Goal: Task Accomplishment & Management: Complete application form

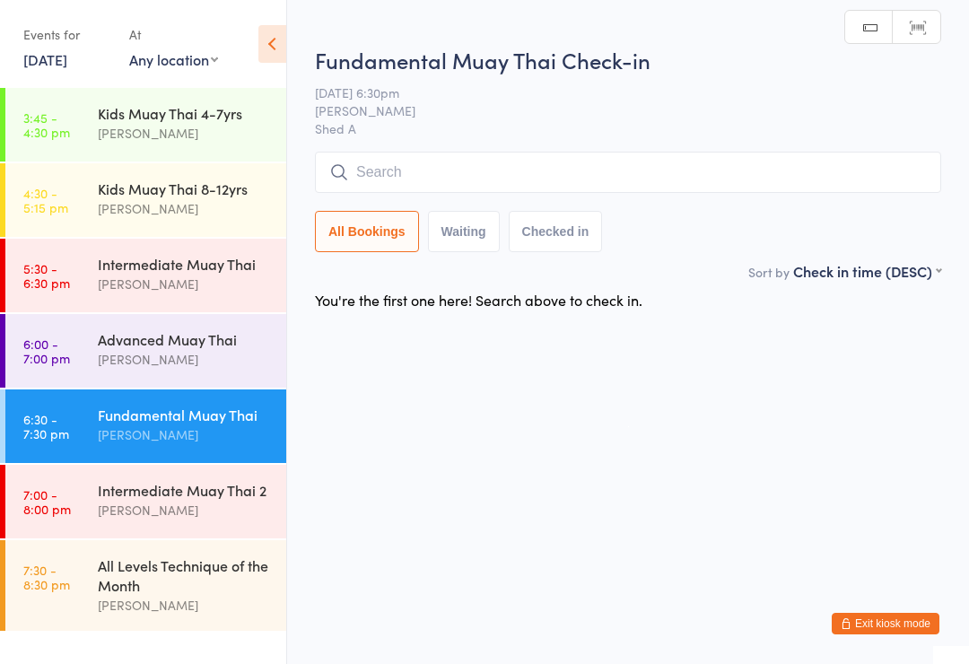
click at [193, 343] on div "Advanced Muay Thai" at bounding box center [184, 339] width 173 height 20
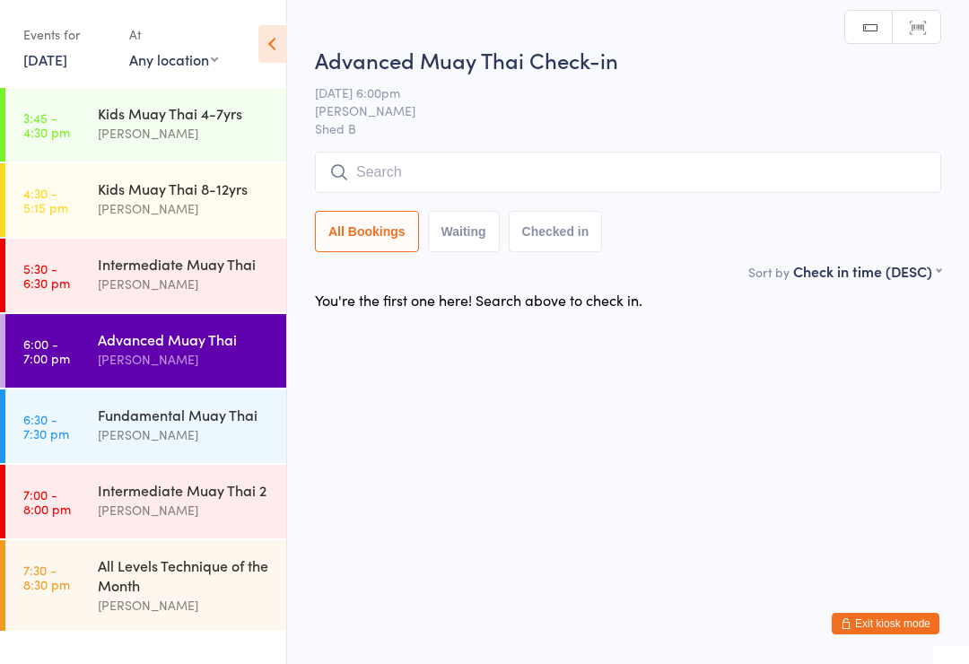
click at [198, 218] on div "[PERSON_NAME]" at bounding box center [184, 208] width 173 height 21
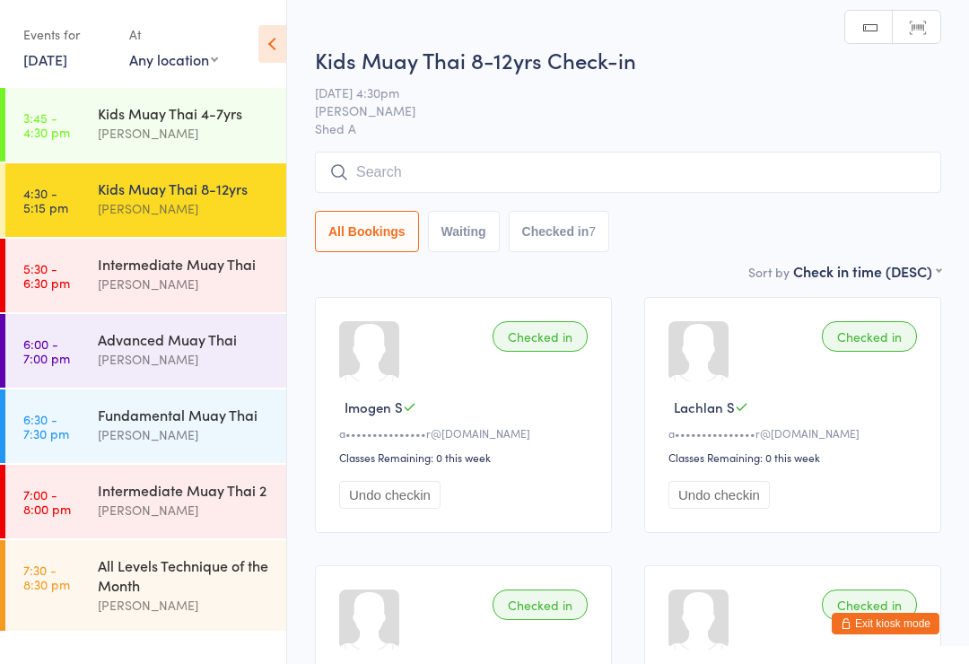
click at [240, 336] on div "Advanced Muay Thai" at bounding box center [184, 339] width 173 height 20
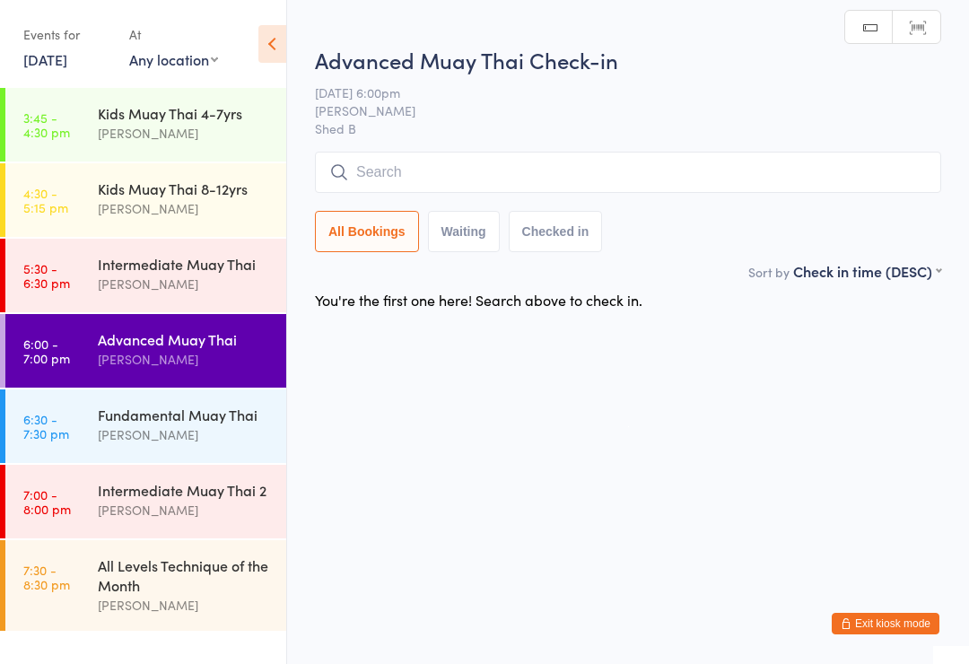
click at [372, 174] on input "search" at bounding box center [628, 172] width 626 height 41
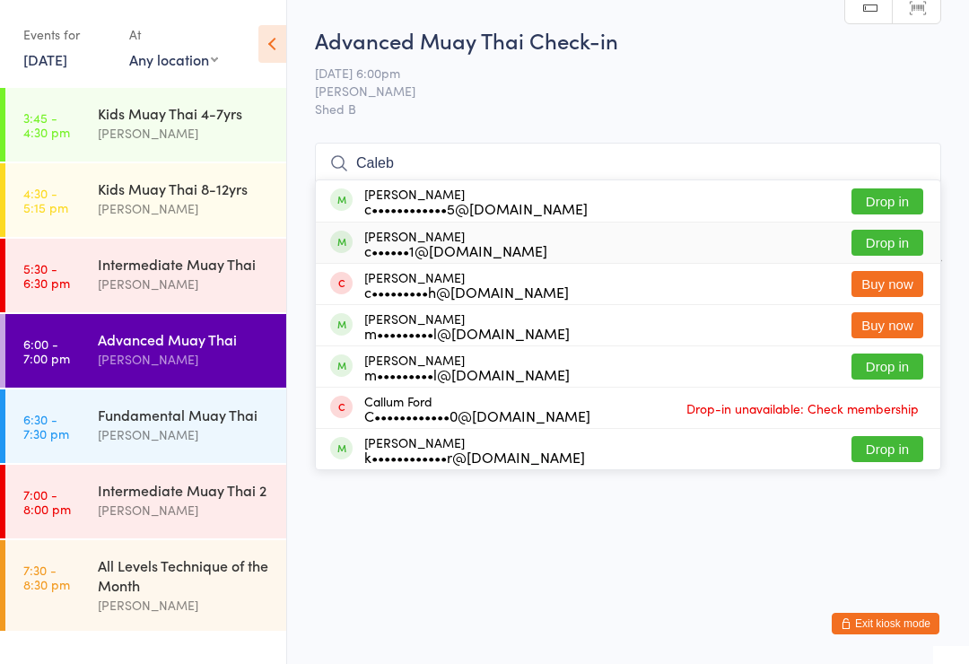
type input "Caleb"
click at [417, 243] on div "c••••••1@[DOMAIN_NAME]" at bounding box center [455, 250] width 183 height 14
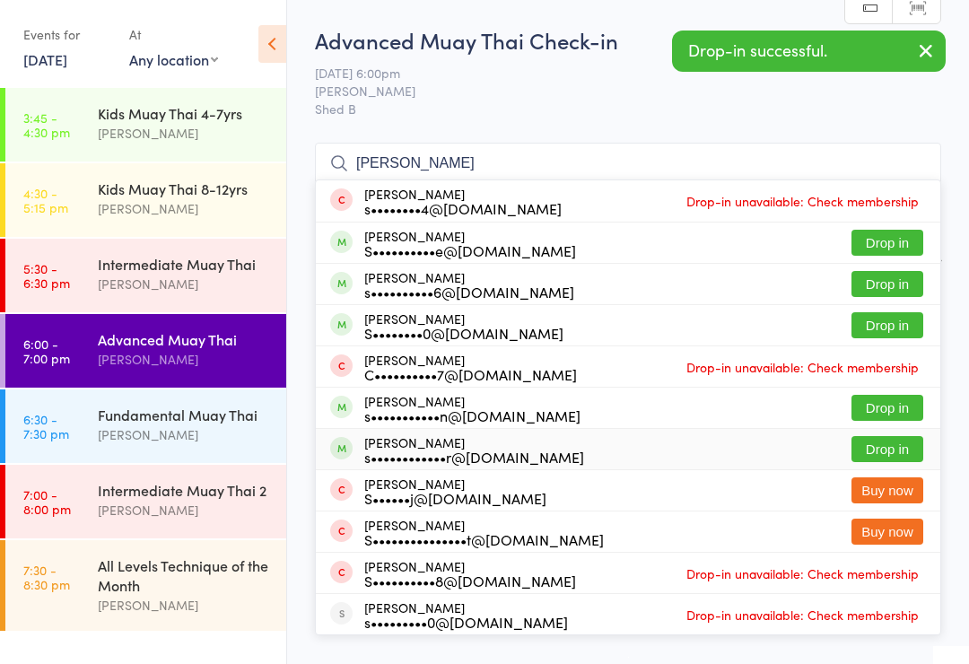
type input "[PERSON_NAME]"
click at [450, 451] on div "s••••••••••••r@[DOMAIN_NAME]" at bounding box center [474, 457] width 220 height 14
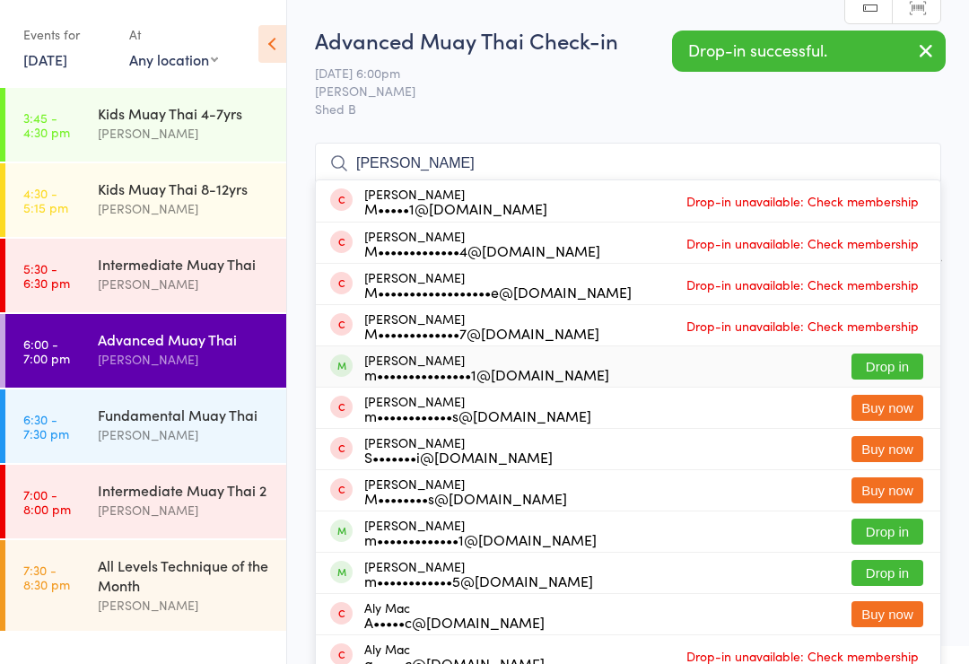
type input "[PERSON_NAME]"
click at [456, 371] on div "m•••••••••••••••1@[DOMAIN_NAME]" at bounding box center [486, 374] width 245 height 14
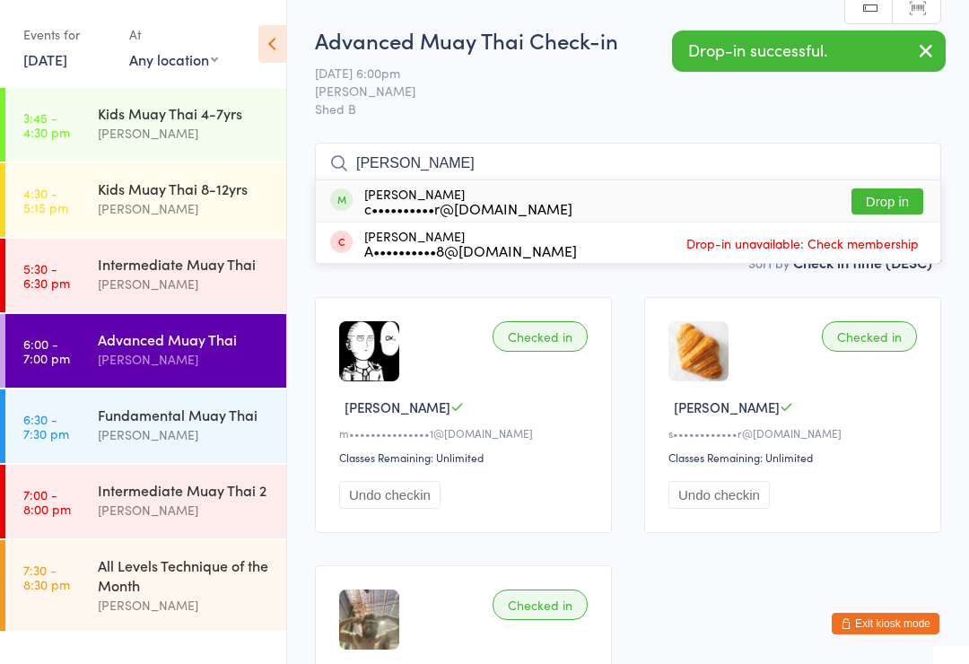
type input "[PERSON_NAME]"
click at [443, 193] on div "[PERSON_NAME] c••••••••••r@[DOMAIN_NAME]" at bounding box center [468, 201] width 208 height 29
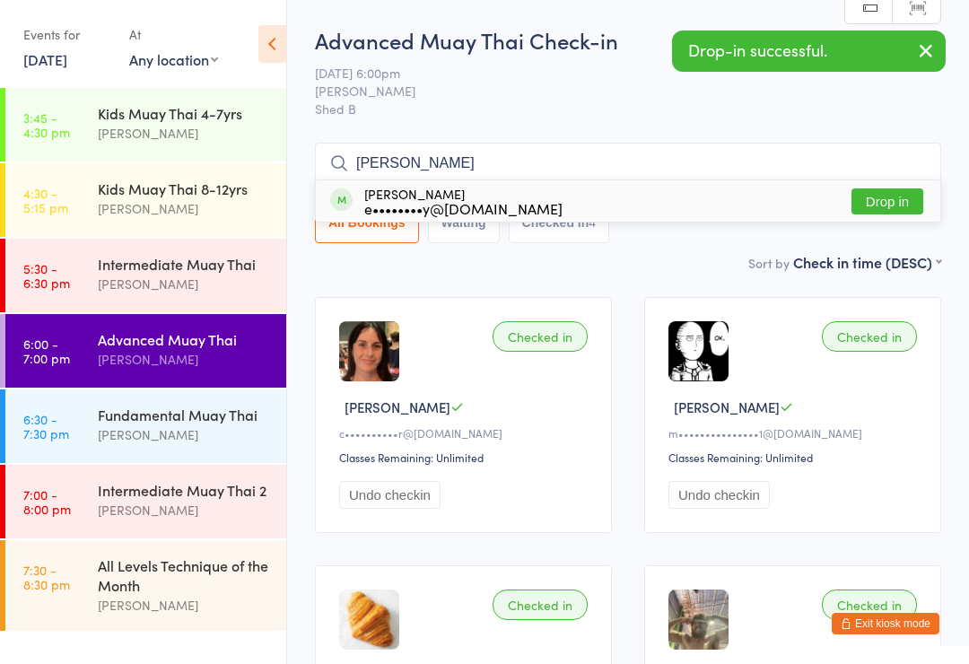
type input "[PERSON_NAME]"
click at [426, 205] on div "e••••••••y@[DOMAIN_NAME]" at bounding box center [463, 208] width 198 height 14
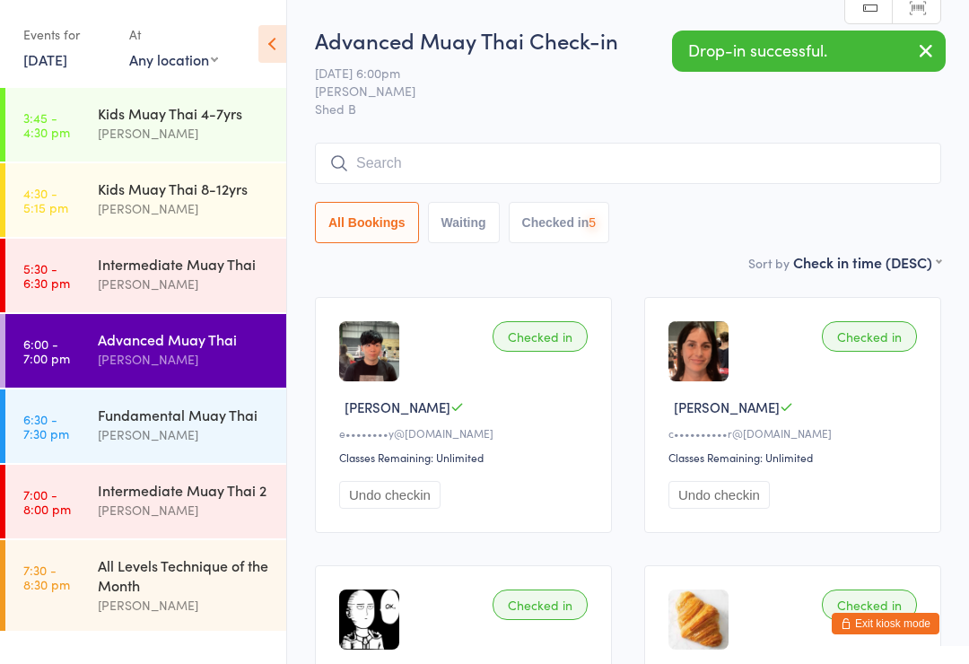
click at [218, 271] on div "Intermediate Muay Thai" at bounding box center [184, 264] width 173 height 20
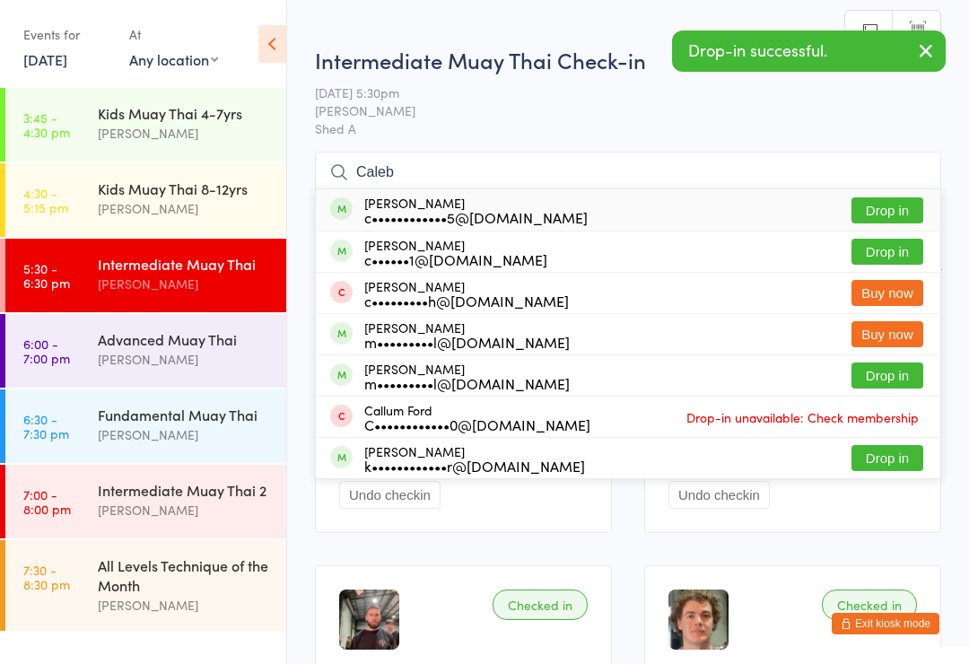
type input "Caleb"
click at [431, 220] on div "c••••••••••••5@[DOMAIN_NAME]" at bounding box center [475, 217] width 223 height 14
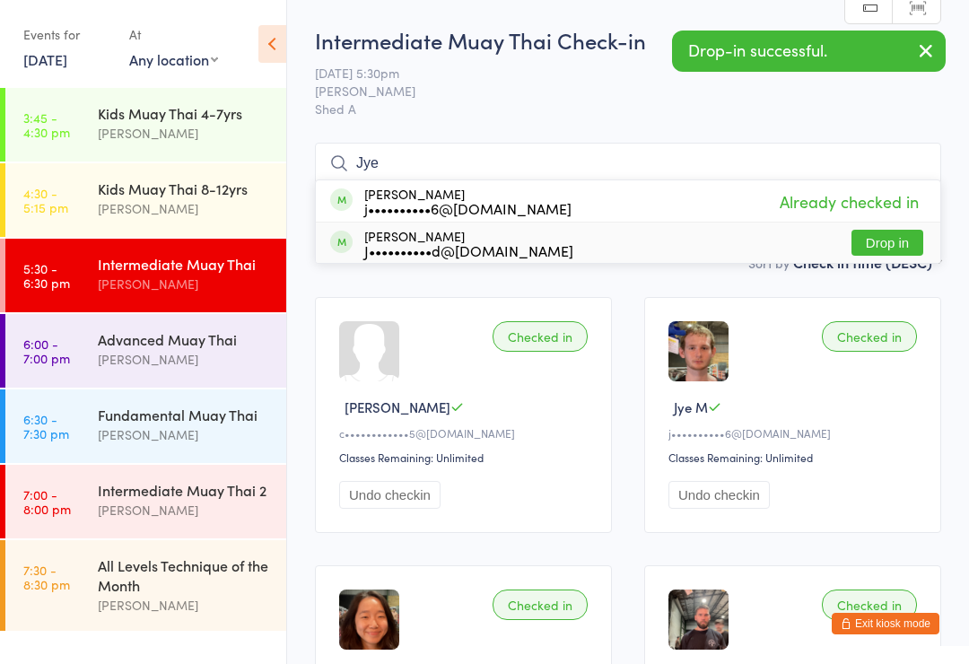
type input "Jye"
click at [435, 243] on div "J••••••••••d@[DOMAIN_NAME]" at bounding box center [468, 250] width 209 height 14
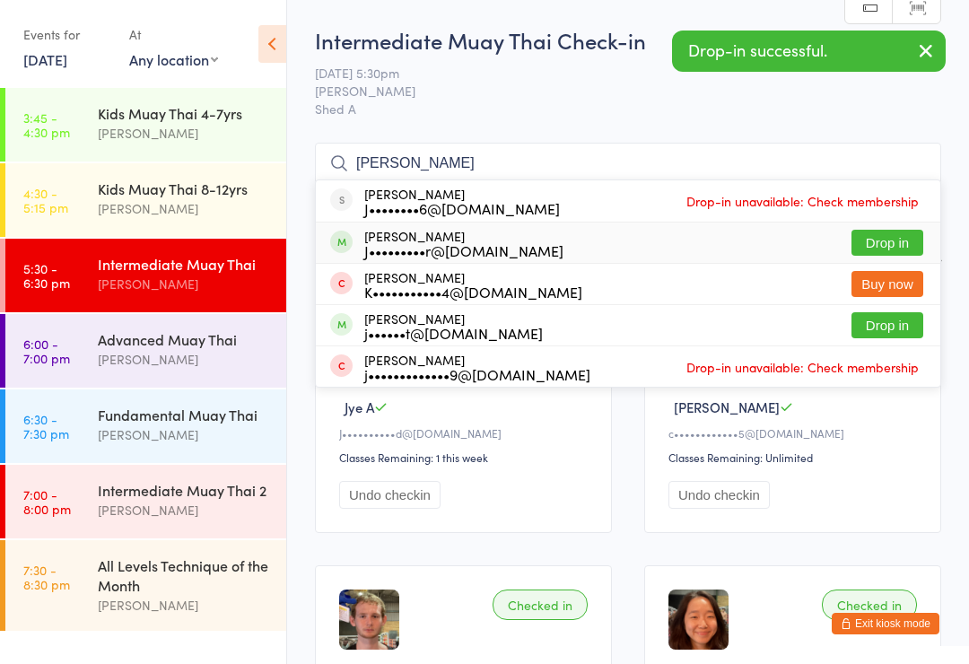
type input "[PERSON_NAME]"
click at [453, 257] on div "J•••••••••r@[DOMAIN_NAME]" at bounding box center [463, 250] width 199 height 14
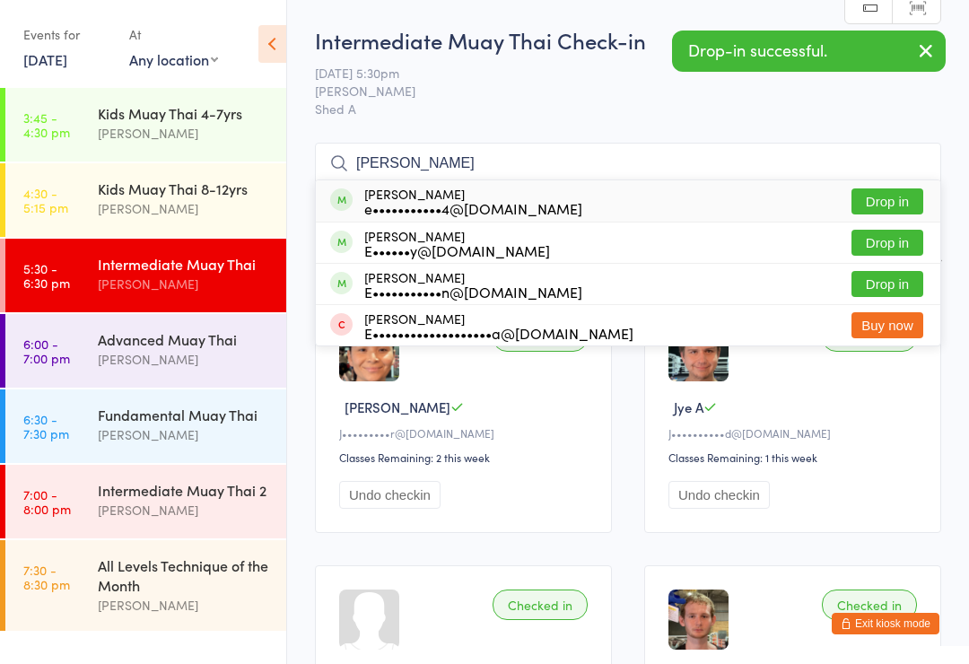
type input "[PERSON_NAME]"
click at [425, 197] on div "[PERSON_NAME] e•••••••••••4@[DOMAIN_NAME]" at bounding box center [473, 201] width 218 height 29
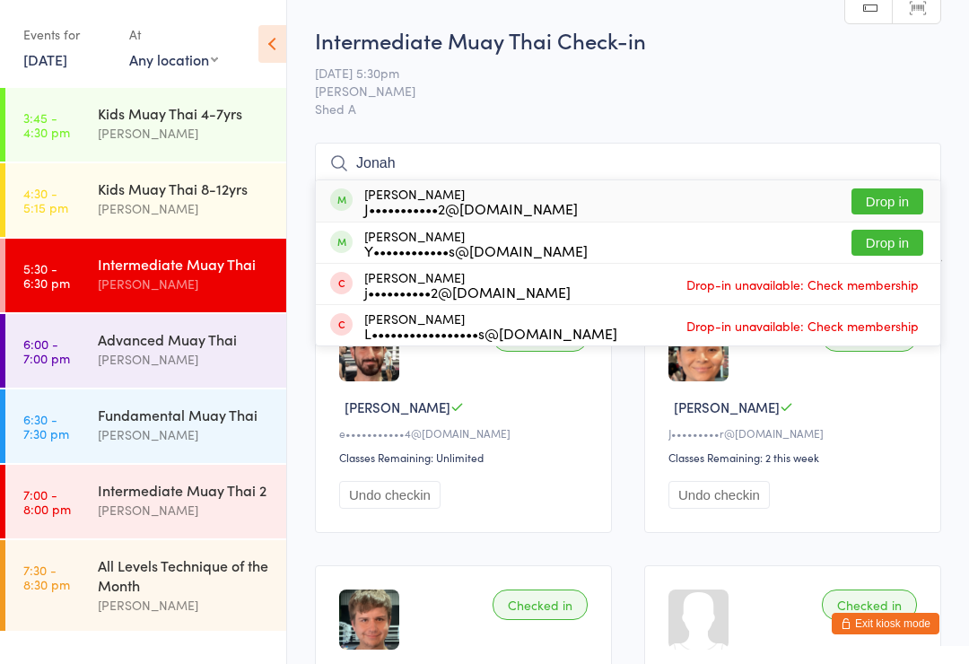
type input "Jonah"
click at [451, 204] on div "J•••••••••••2@[DOMAIN_NAME]" at bounding box center [471, 208] width 214 height 14
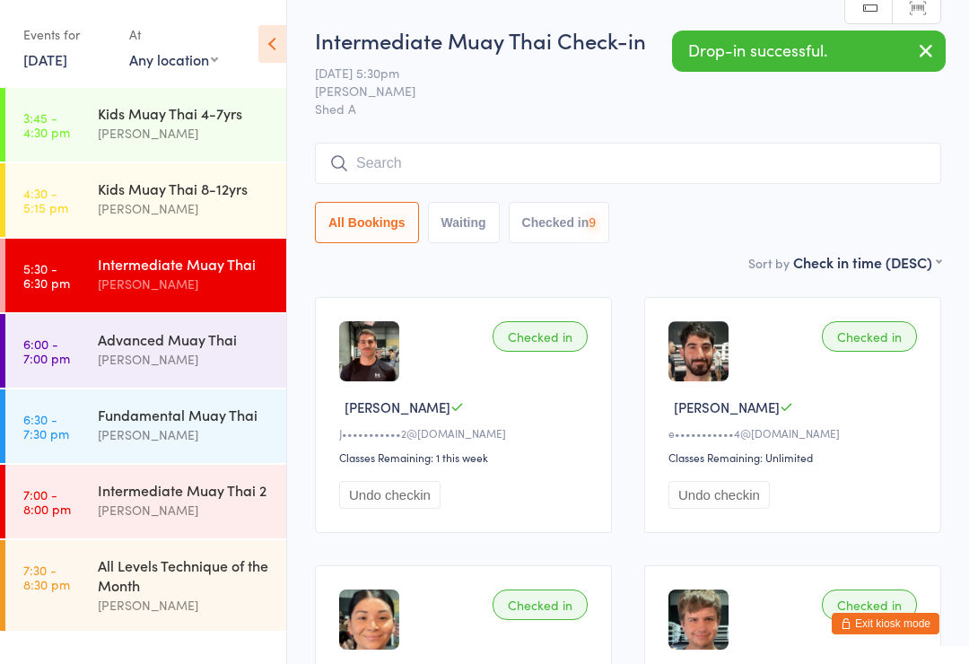
click at [205, 422] on div "Fundamental Muay Thai" at bounding box center [184, 415] width 173 height 20
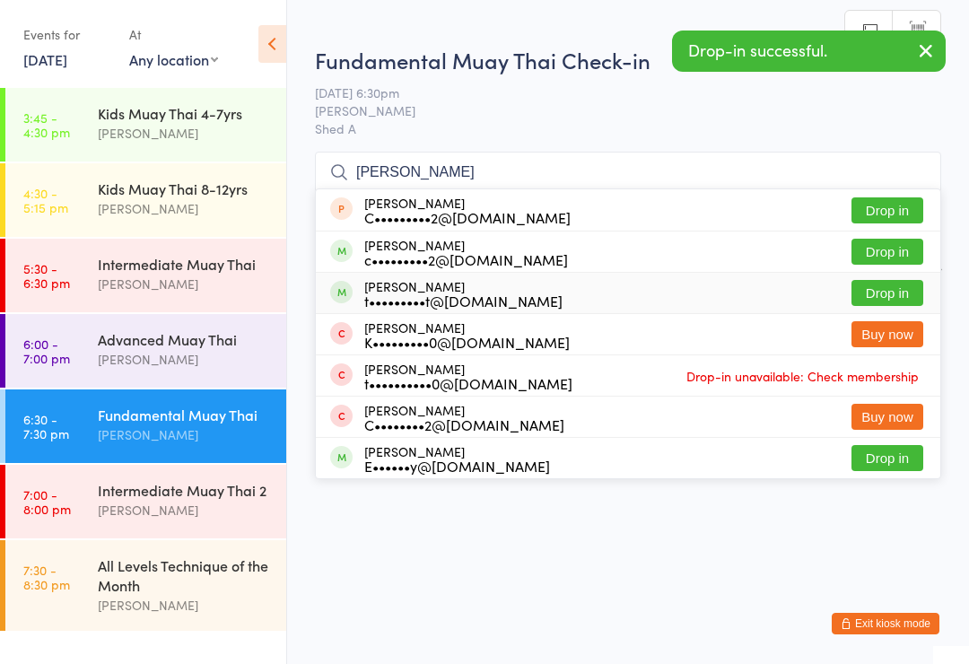
type input "[PERSON_NAME]"
click at [425, 301] on div "t•••••••••t@[DOMAIN_NAME]" at bounding box center [463, 300] width 198 height 14
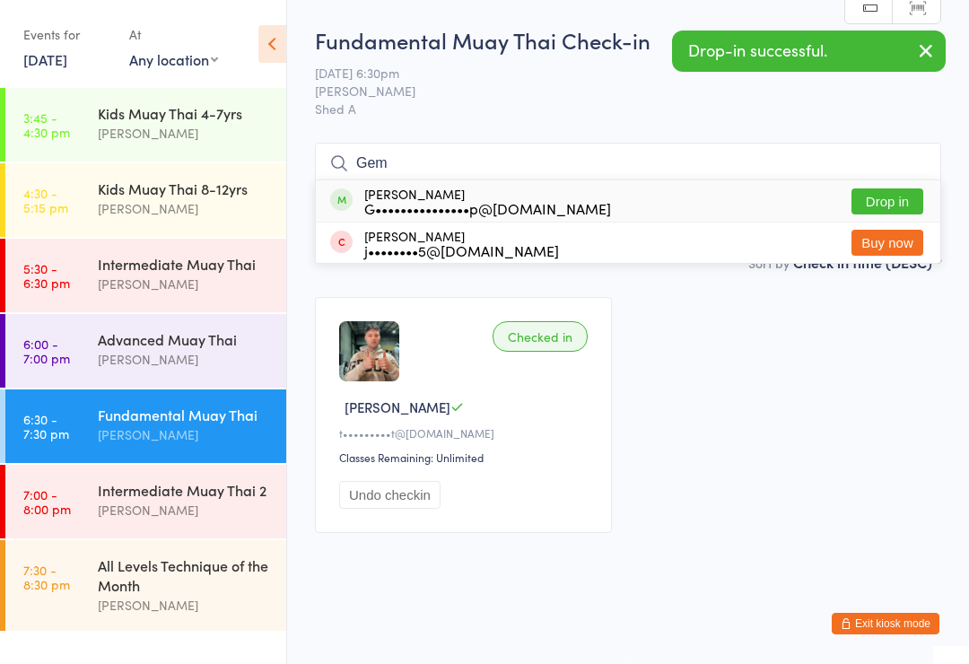
type input "Gem"
click at [451, 212] on div "G•••••••••••••••p@[DOMAIN_NAME]" at bounding box center [487, 208] width 247 height 14
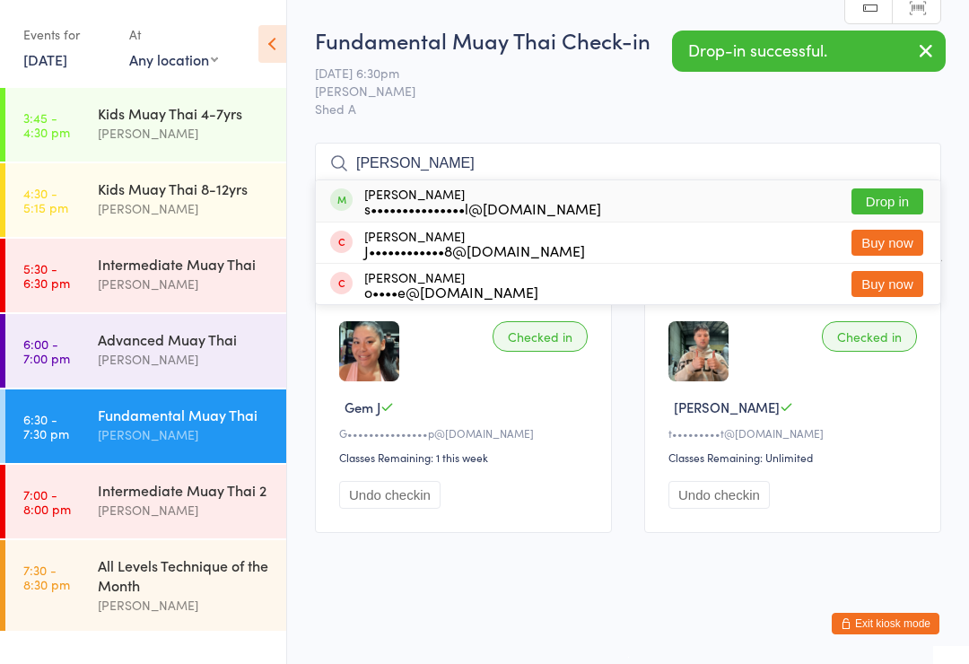
type input "[PERSON_NAME]"
click at [427, 201] on div "s•••••••••••••••l@[DOMAIN_NAME]" at bounding box center [482, 208] width 237 height 14
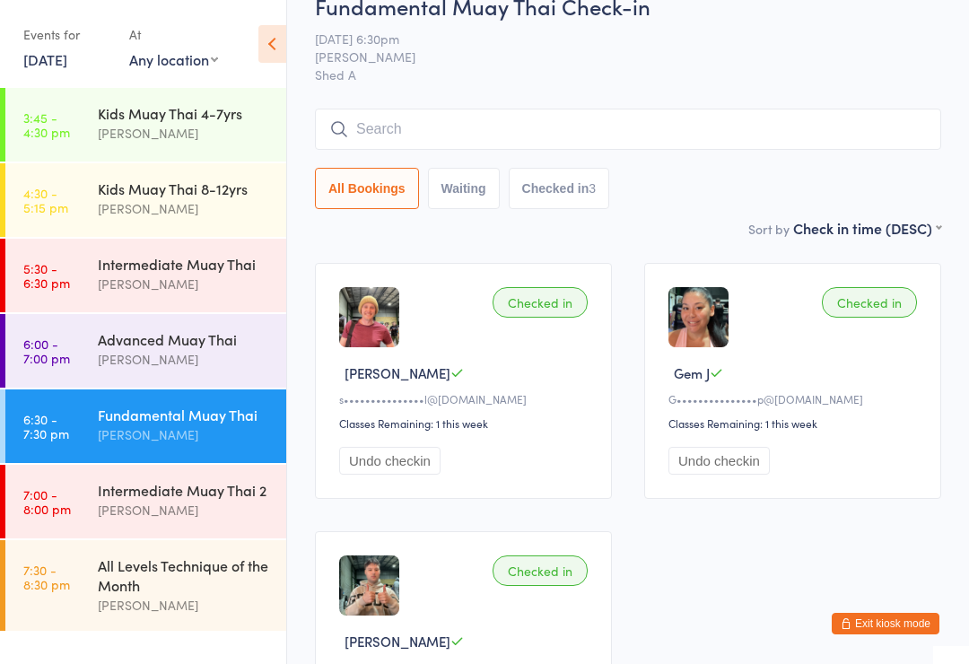
scroll to position [32, 0]
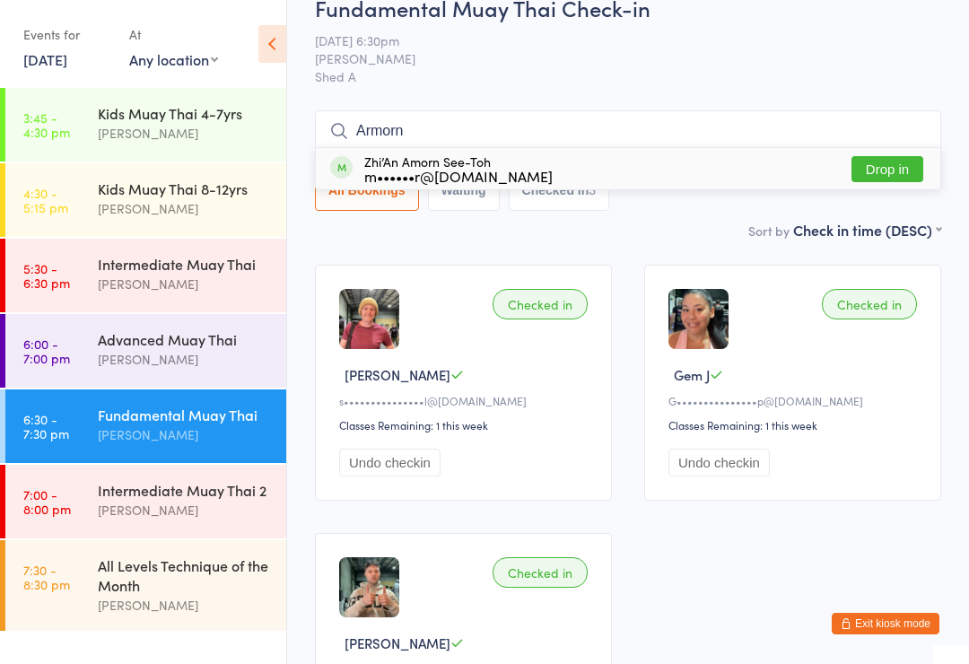
type input "Armorn"
click at [486, 163] on div "Zhi’An Amorn See-Toh m••••••r@[DOMAIN_NAME]" at bounding box center [458, 168] width 188 height 29
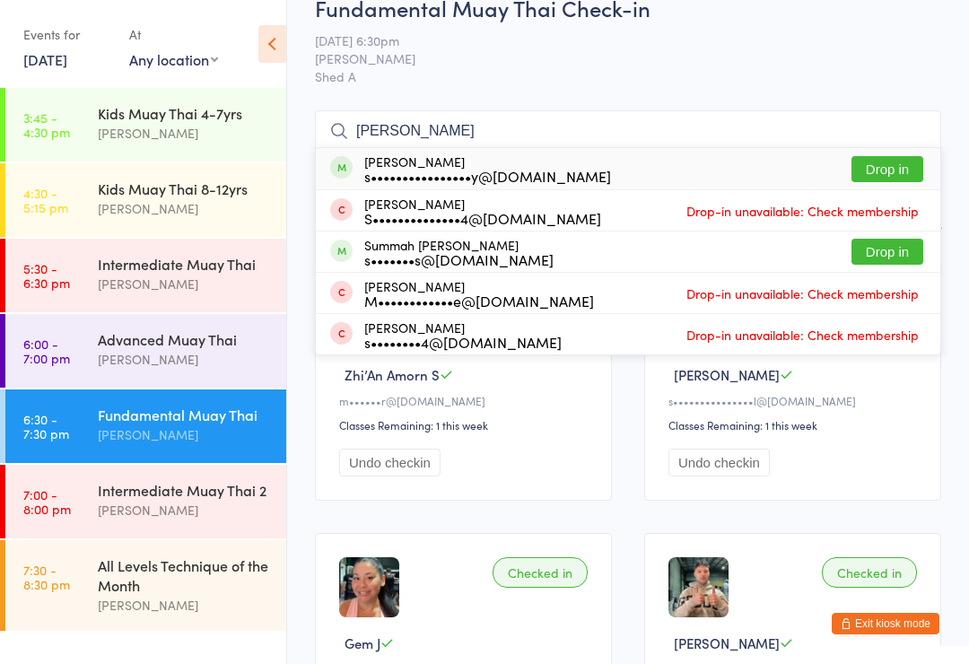
type input "[PERSON_NAME]"
click at [433, 173] on div "s••••••••••••••••y@[DOMAIN_NAME]" at bounding box center [487, 176] width 247 height 14
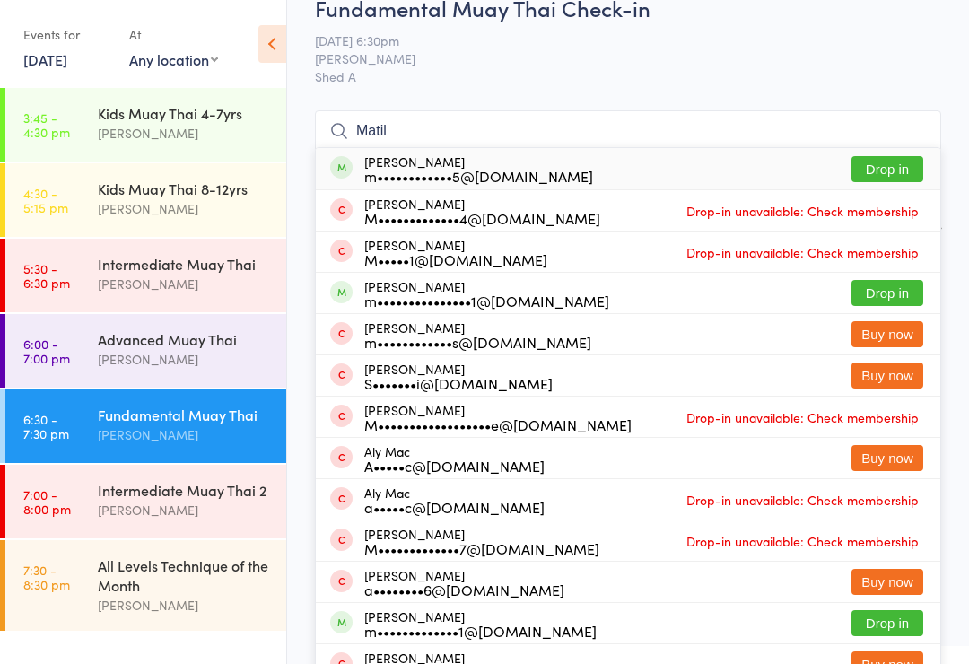
type input "Matil"
click at [462, 169] on div "m••••••••••••5@[DOMAIN_NAME]" at bounding box center [478, 176] width 229 height 14
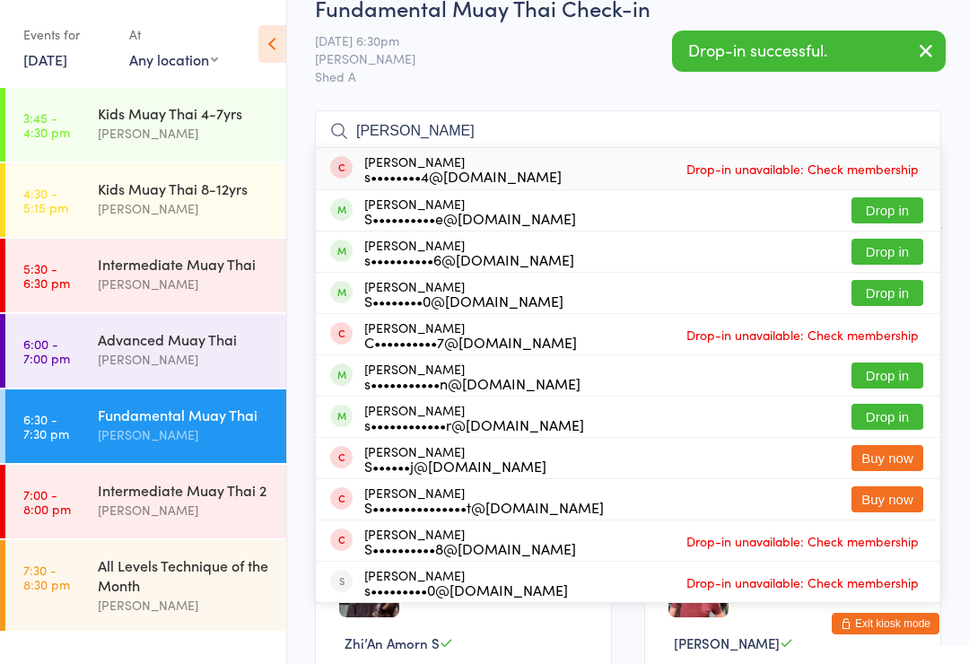
type input "[PERSON_NAME]"
click at [406, 197] on div "[PERSON_NAME] S••••••••••e@[DOMAIN_NAME]" at bounding box center [470, 211] width 212 height 29
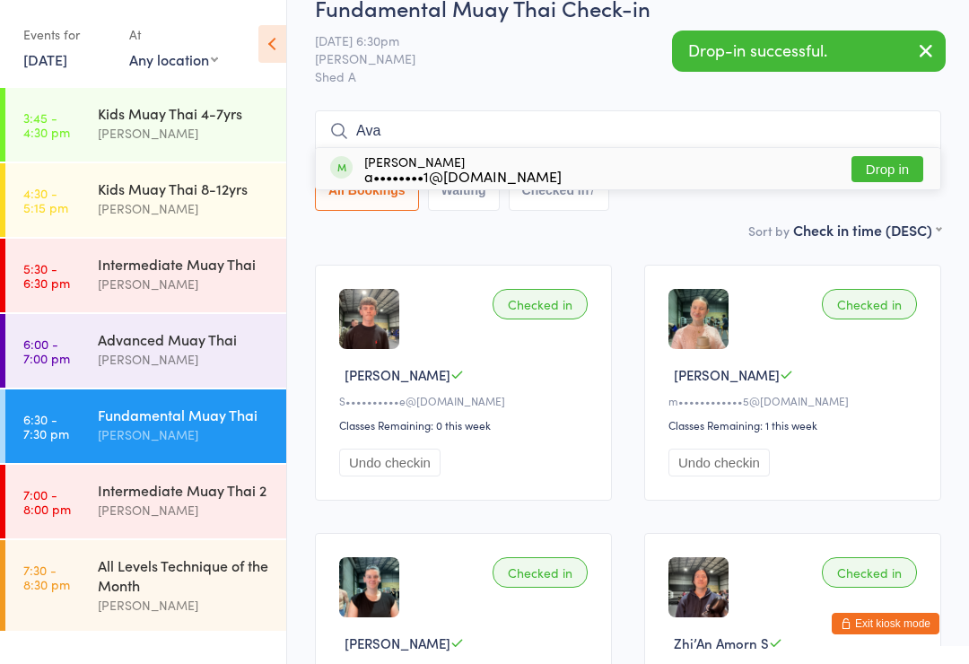
type input "Ava"
click at [432, 163] on div "[PERSON_NAME] a••••••••1@[DOMAIN_NAME]" at bounding box center [462, 168] width 197 height 29
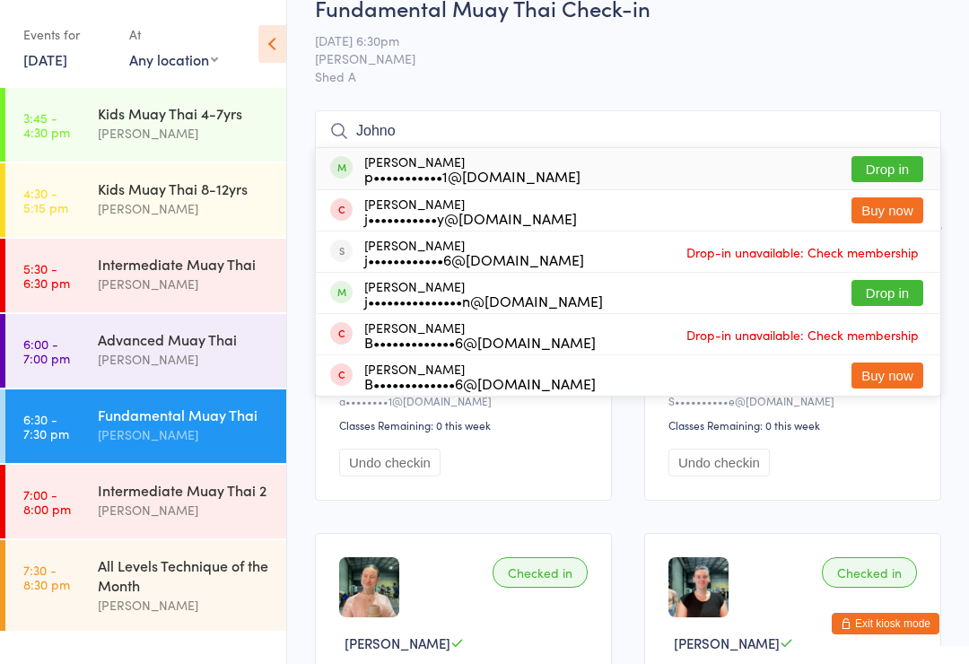
type input "Johno"
click at [462, 158] on div "[PERSON_NAME] p•••••••••••1@[DOMAIN_NAME]" at bounding box center [472, 168] width 216 height 29
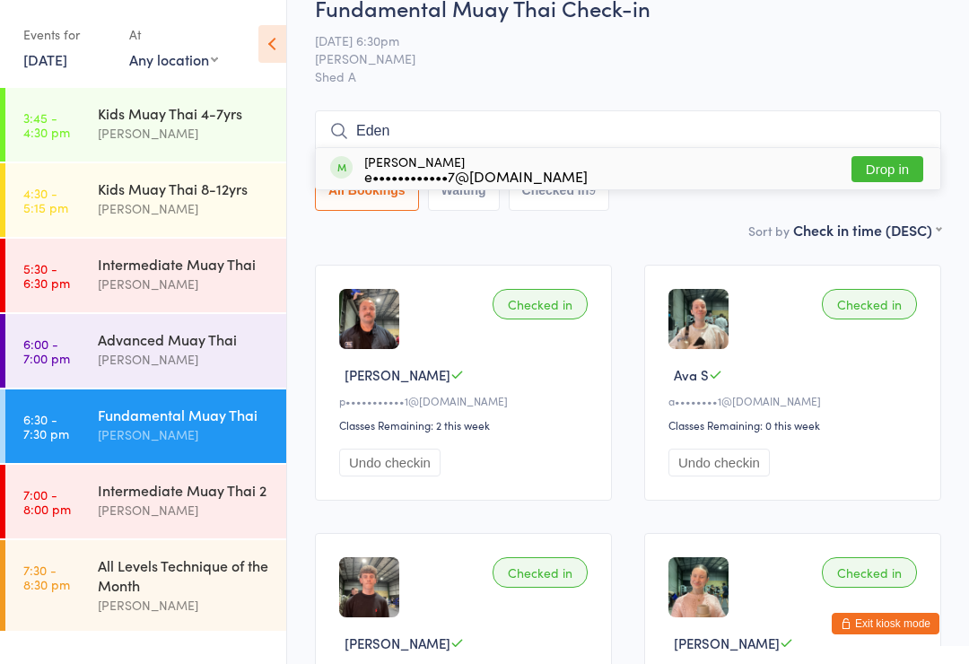
type input "Eden"
click at [382, 171] on div "e••••••••••••7@[DOMAIN_NAME]" at bounding box center [475, 176] width 223 height 14
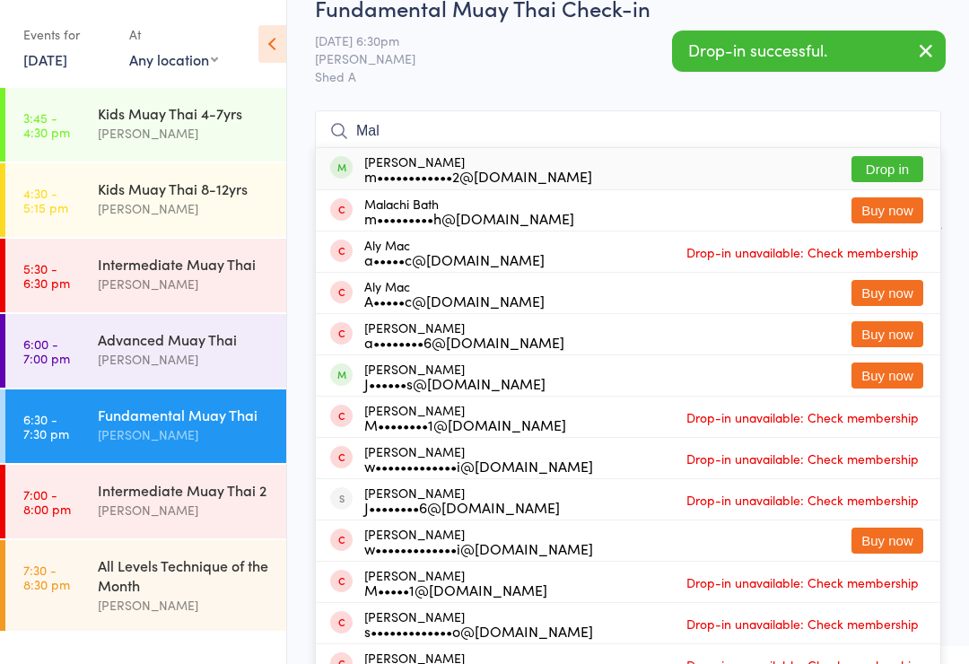
type input "Mal"
click at [380, 170] on div "m••••••••••••2@[DOMAIN_NAME]" at bounding box center [478, 176] width 228 height 14
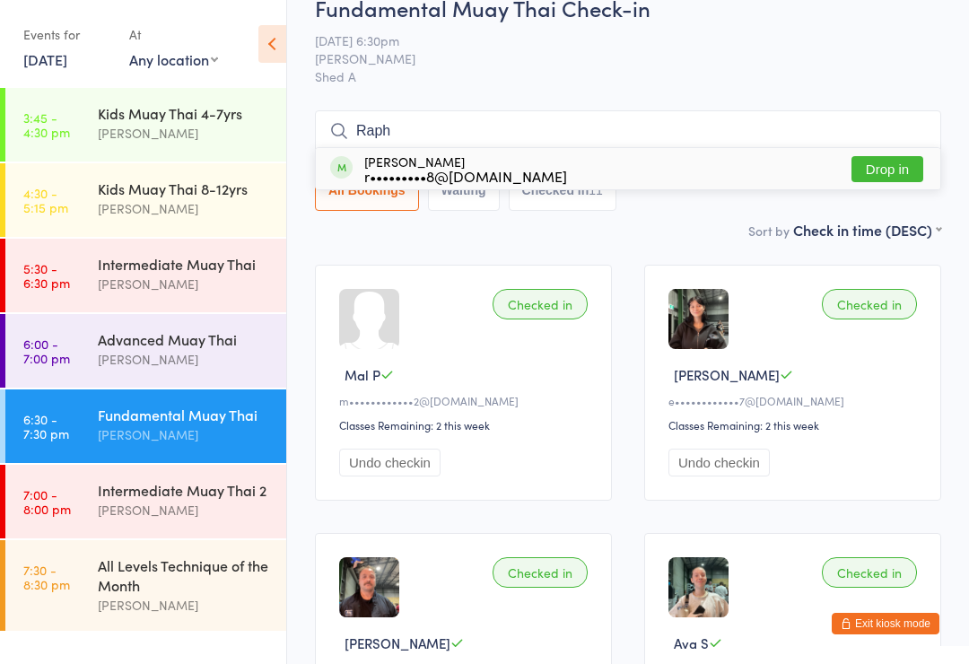
type input "Raph"
click at [378, 169] on div "r•••••••••8@[DOMAIN_NAME]" at bounding box center [465, 176] width 203 height 14
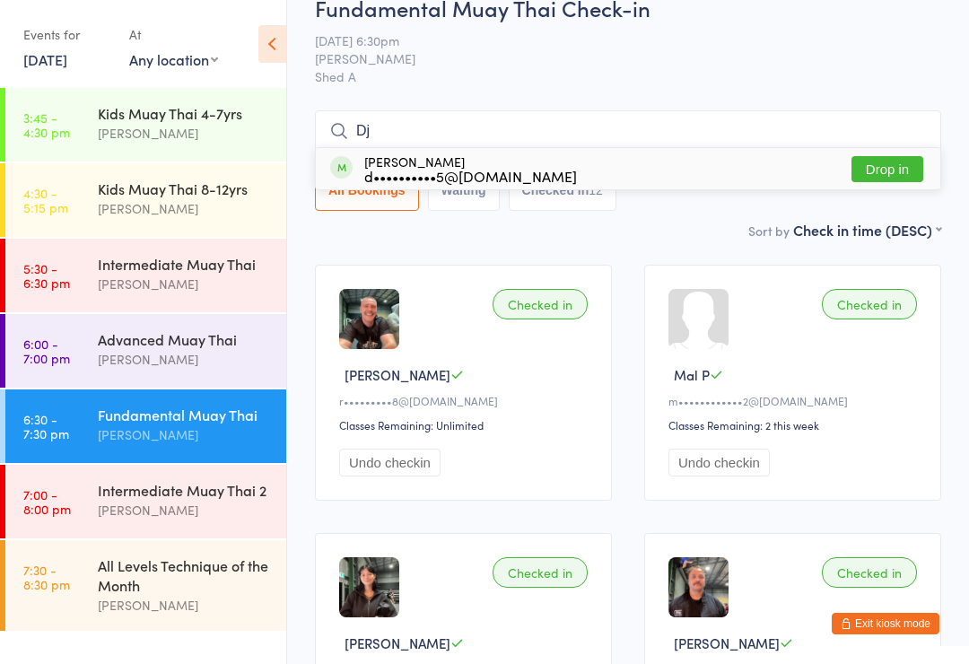
type input "Dj"
click at [441, 179] on div "d••••••••••5@[DOMAIN_NAME]" at bounding box center [470, 176] width 213 height 14
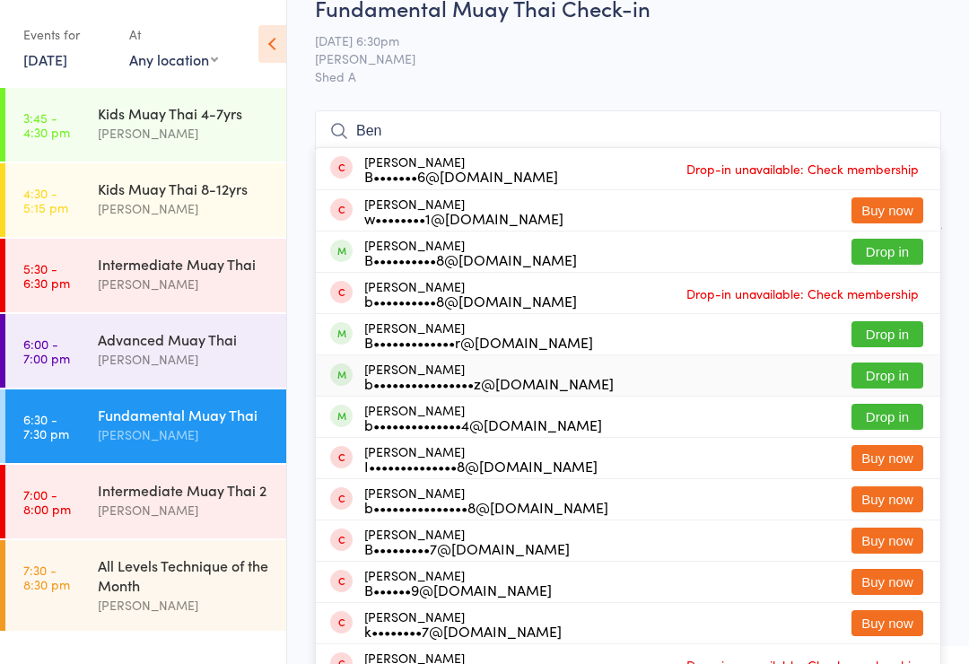
type input "Ben"
click at [421, 376] on div "b••••••••••••••••z@[DOMAIN_NAME]" at bounding box center [488, 383] width 249 height 14
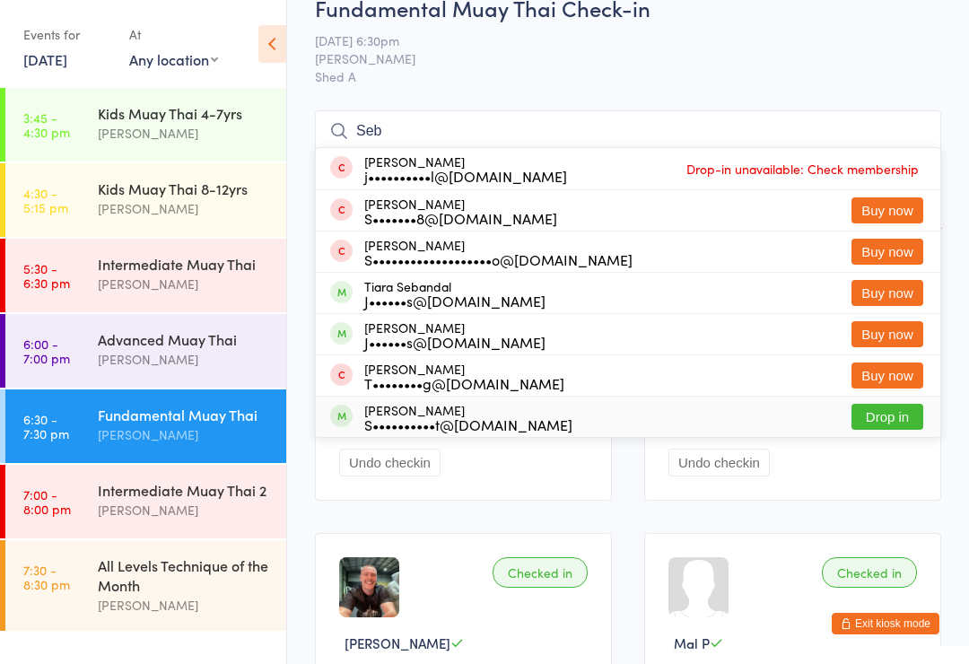
type input "Seb"
click at [436, 409] on div "[PERSON_NAME] S••••••••••t@[DOMAIN_NAME]" at bounding box center [468, 417] width 208 height 29
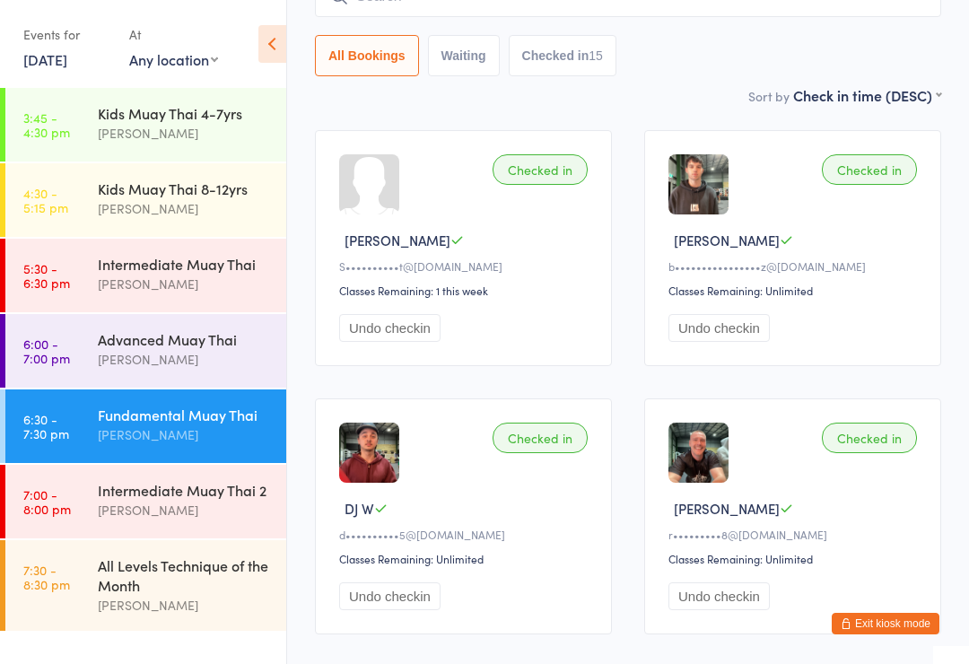
scroll to position [153, 0]
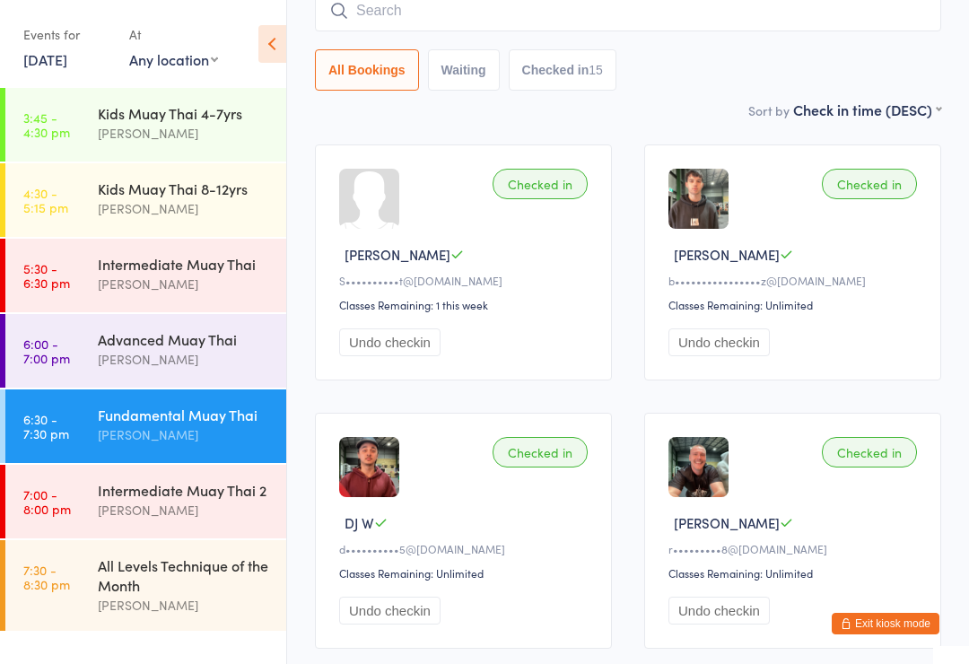
click at [210, 501] on div "[PERSON_NAME]" at bounding box center [184, 510] width 173 height 21
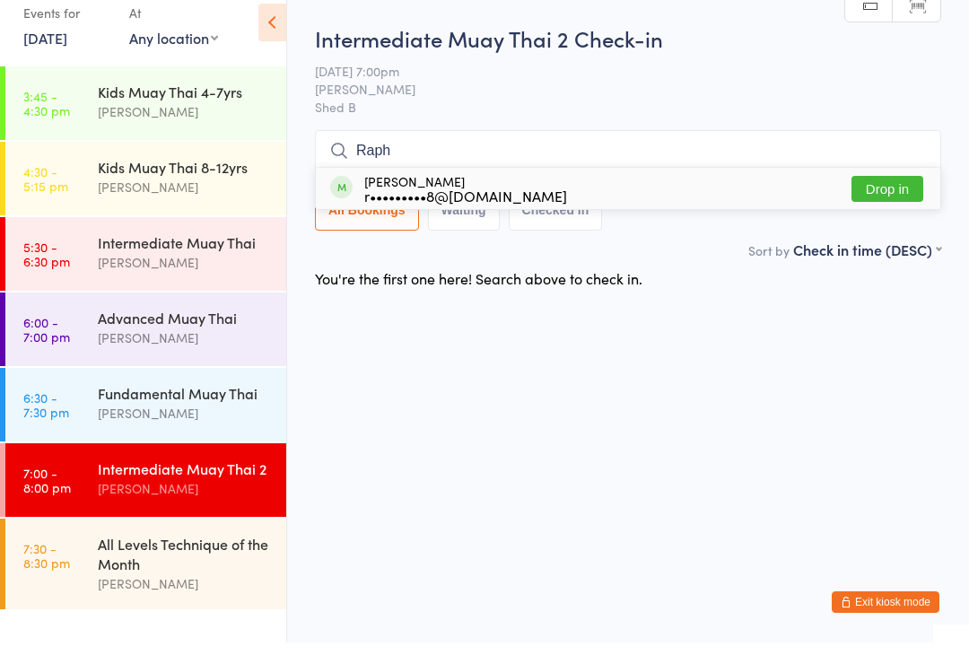
type input "Raph"
click at [429, 189] on div "[PERSON_NAME] r•••••••••8@[DOMAIN_NAME] Drop in" at bounding box center [628, 209] width 625 height 41
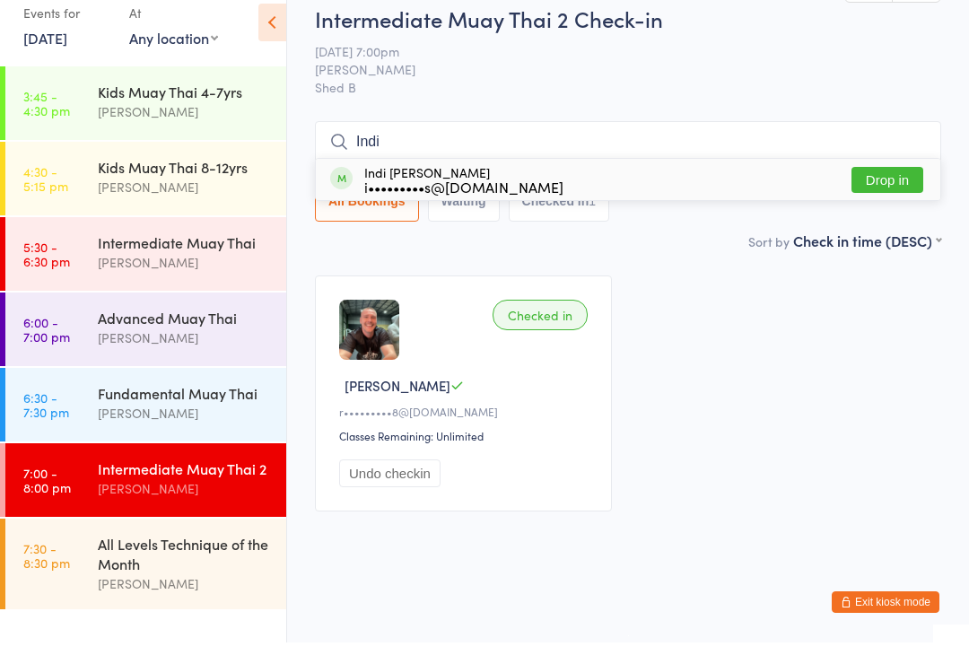
type input "Indi"
click at [448, 201] on div "i•••••••••s@[DOMAIN_NAME]" at bounding box center [463, 208] width 199 height 14
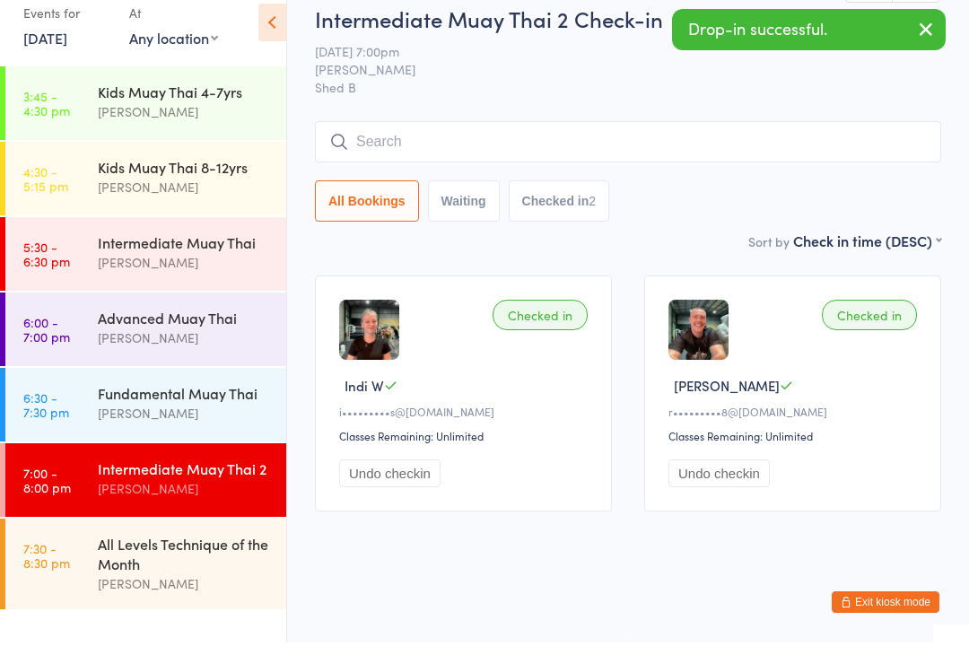
click at [181, 405] on div "Fundamental Muay Thai" at bounding box center [184, 415] width 173 height 20
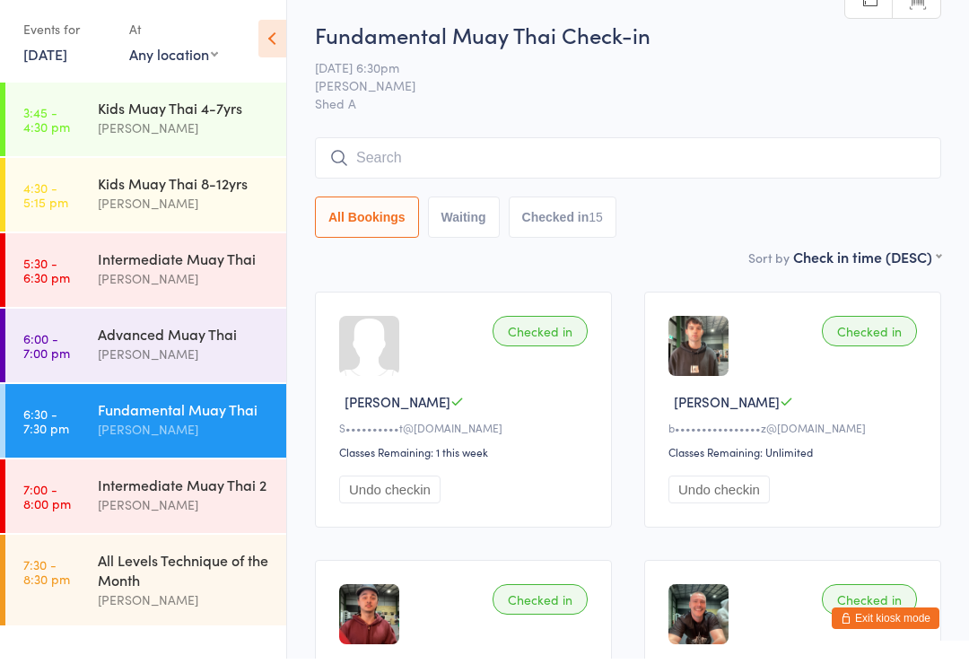
click at [882, 634] on button "Exit kiosk mode" at bounding box center [886, 624] width 108 height 22
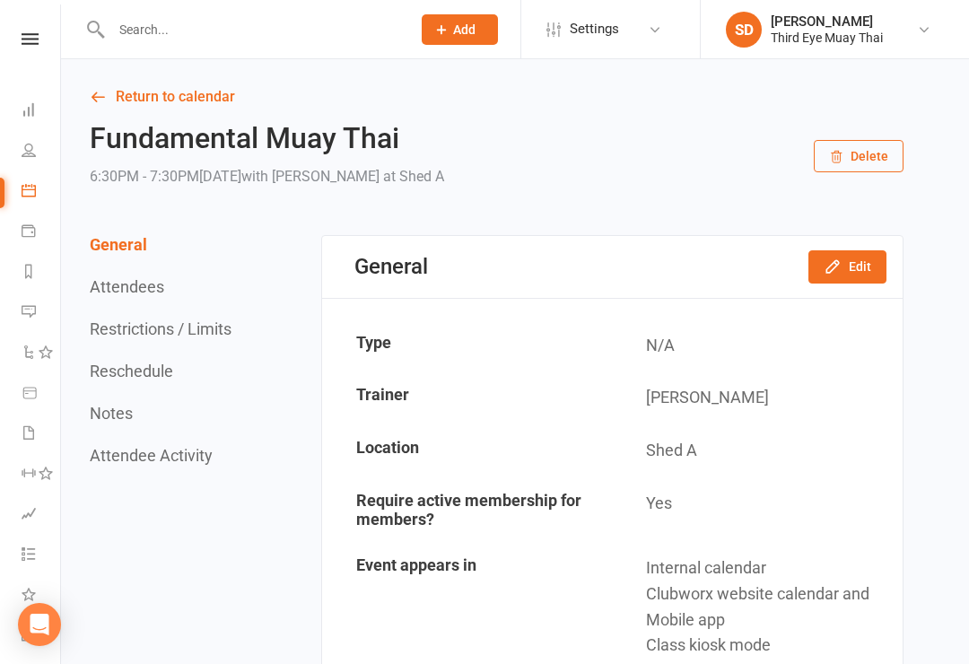
click at [137, 21] on input "text" at bounding box center [252, 29] width 293 height 25
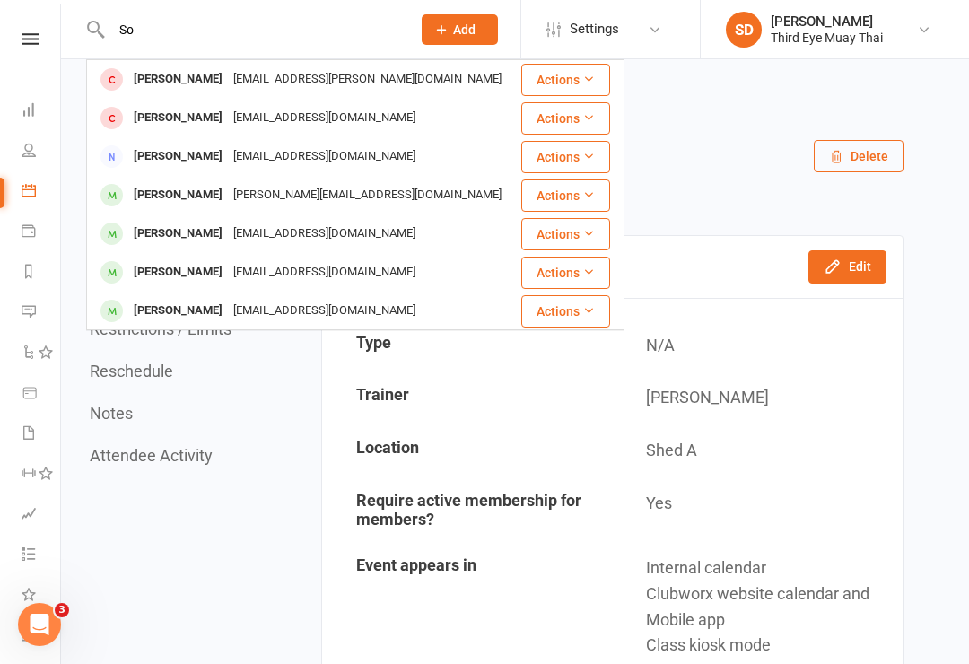
type input "S"
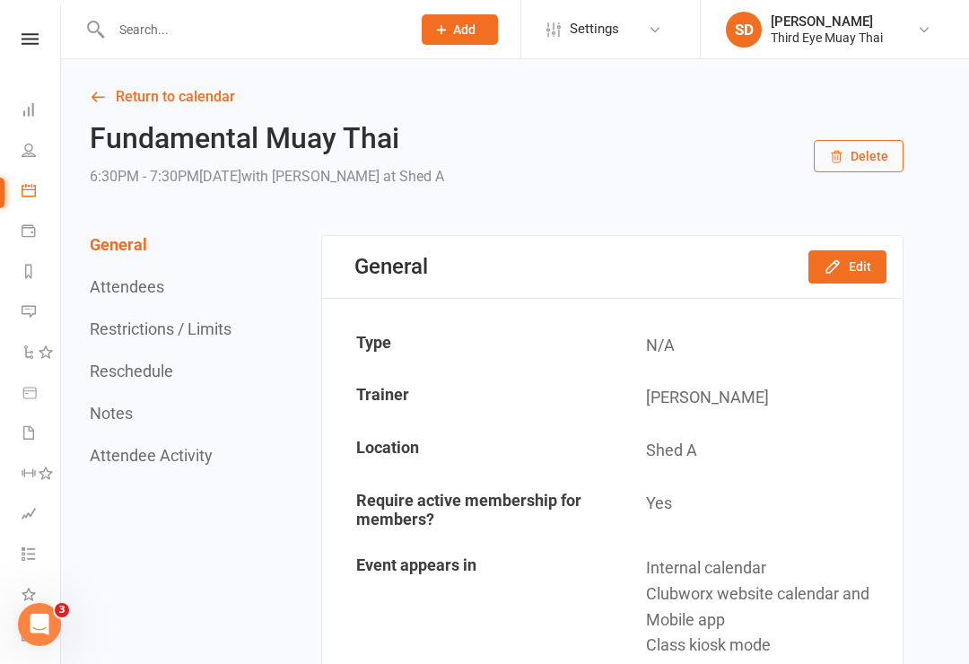
click at [459, 30] on span "Add" at bounding box center [464, 29] width 22 height 14
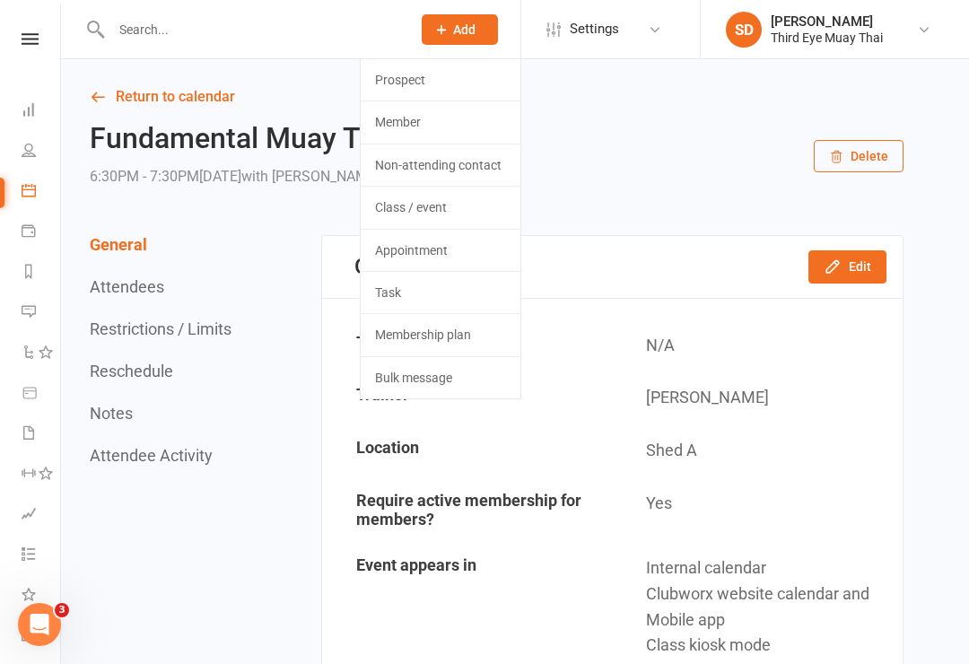
click at [400, 120] on link "Member" at bounding box center [441, 121] width 160 height 41
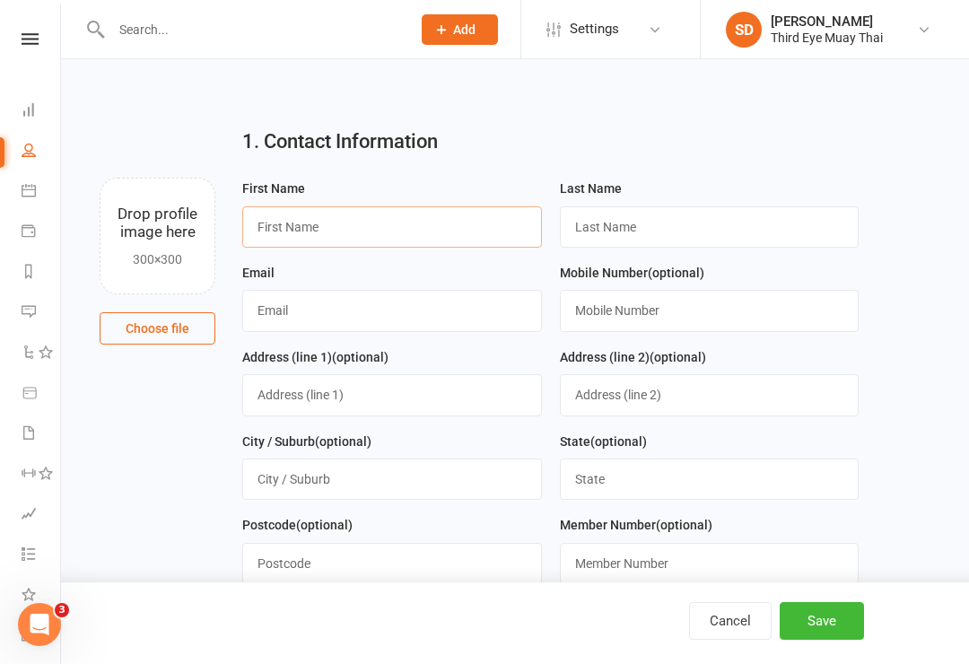
click at [293, 223] on input "text" at bounding box center [392, 226] width 300 height 41
type input "Sophie"
click at [640, 238] on input "text" at bounding box center [710, 226] width 300 height 41
type input "Smith"
click at [403, 313] on input "text" at bounding box center [392, 310] width 300 height 41
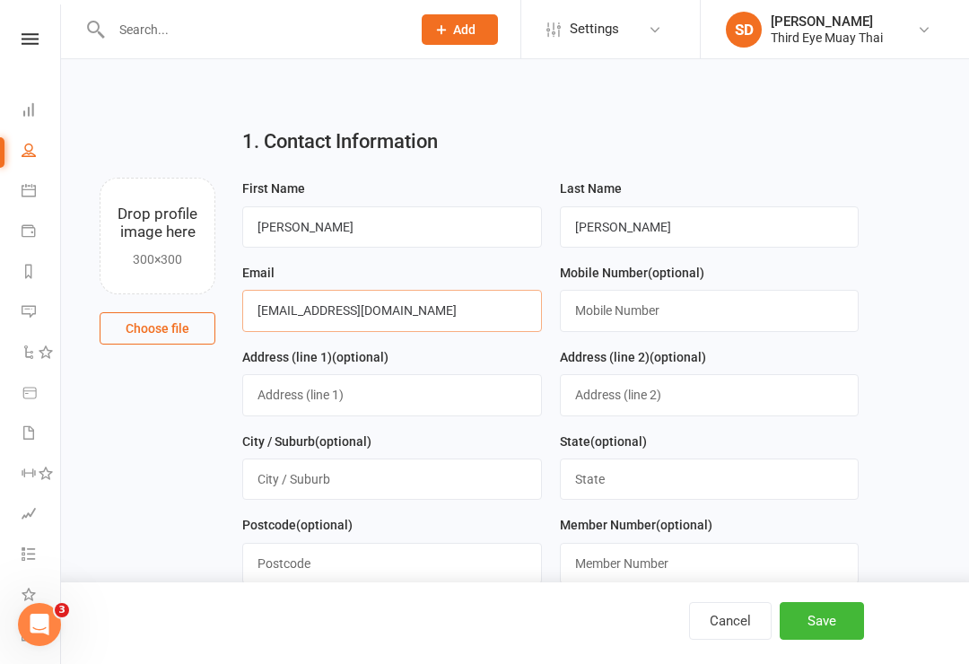
type input "Sophieesmith98@gmail.com"
click at [856, 618] on button "Save" at bounding box center [822, 621] width 84 height 38
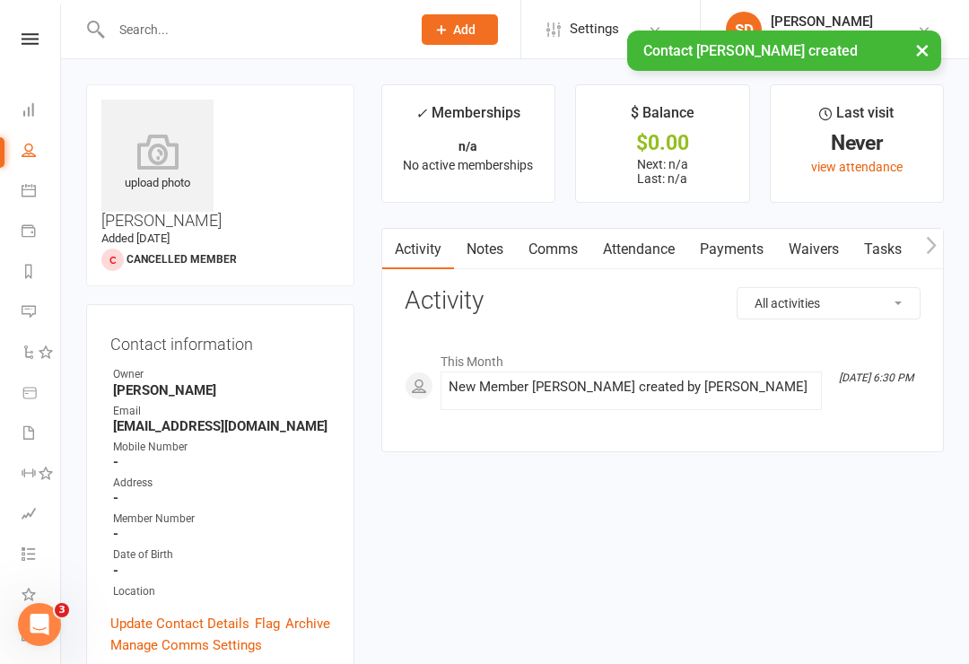
click at [167, 157] on icon at bounding box center [157, 152] width 112 height 36
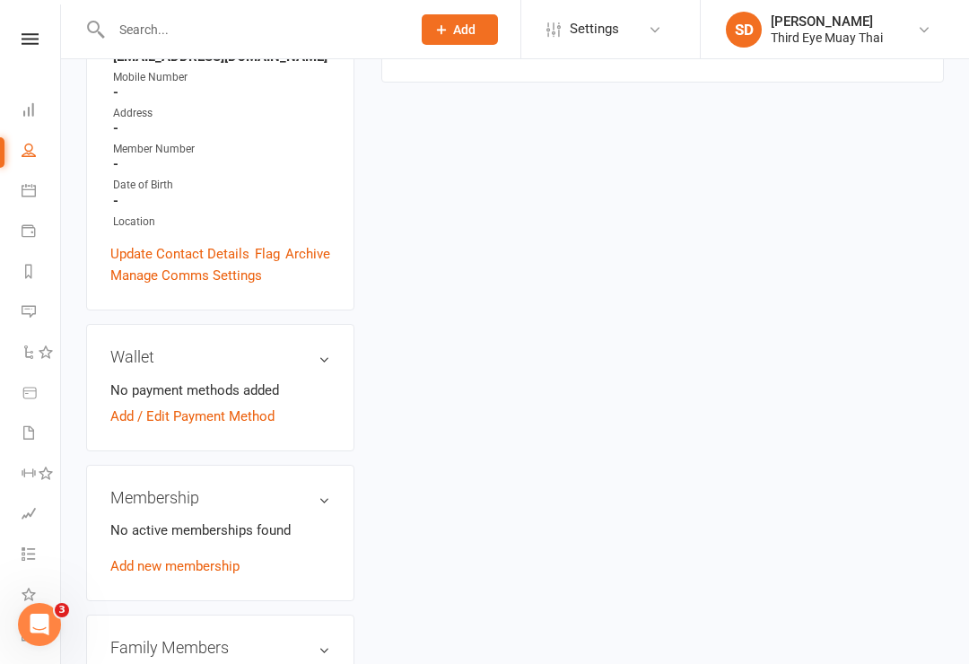
scroll to position [373, 0]
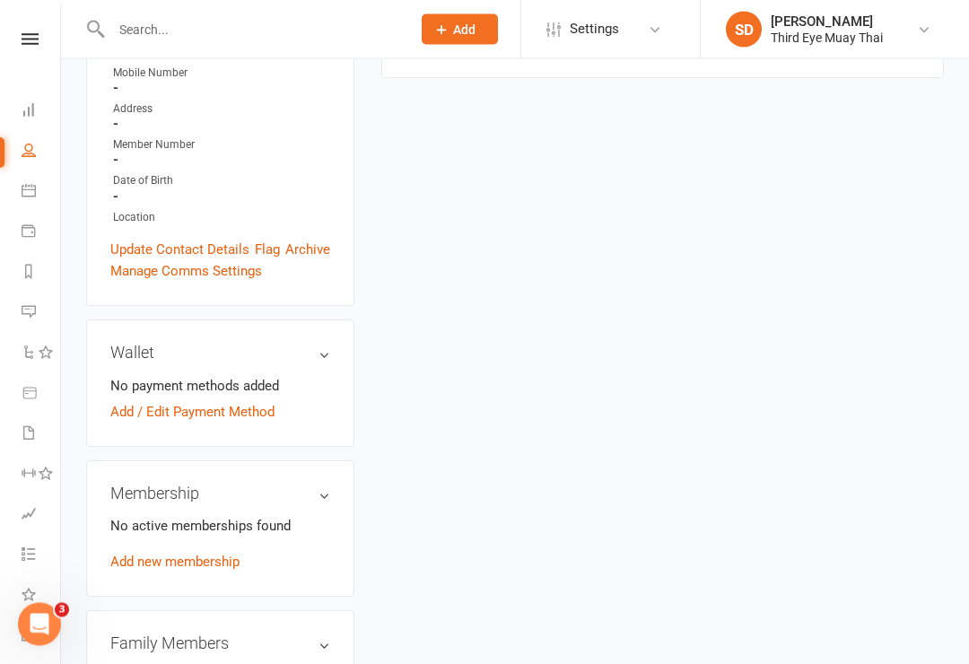
click at [144, 555] on link "Add new membership" at bounding box center [174, 563] width 129 height 16
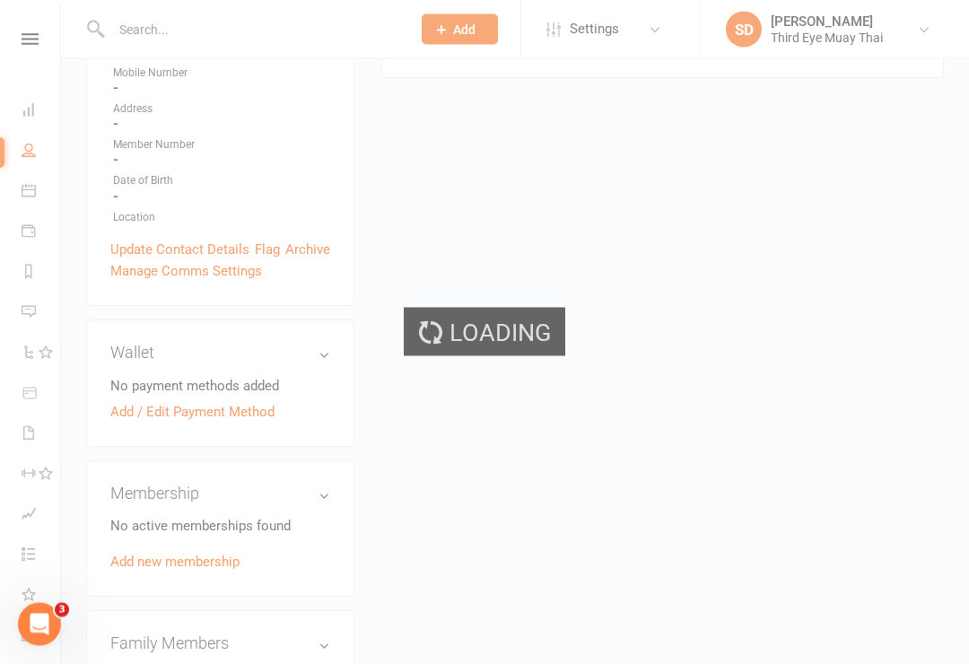
scroll to position [374, 0]
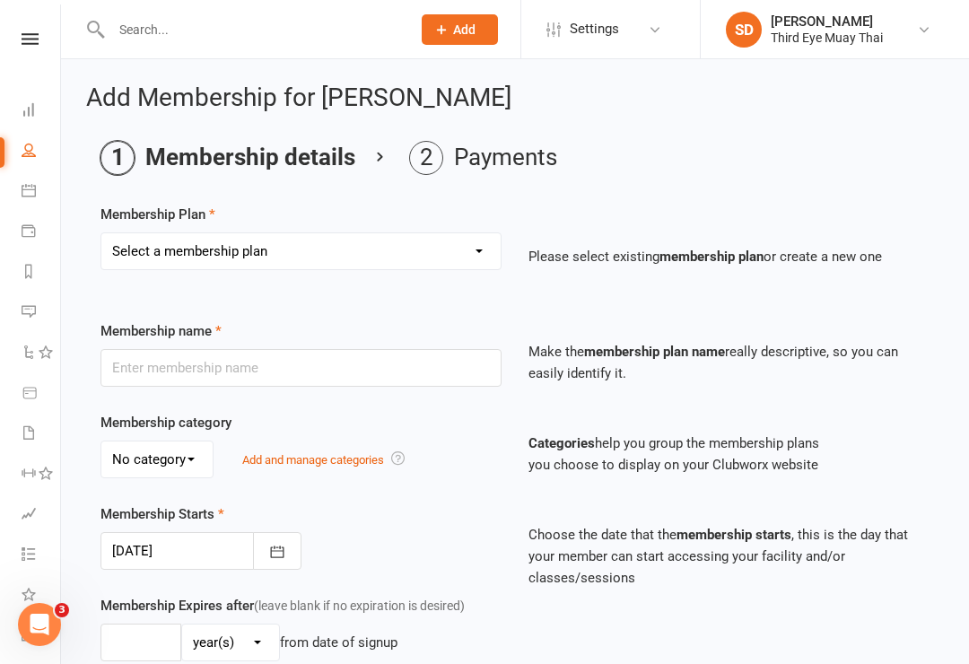
click at [146, 259] on select "Select a membership plan Create new Membership Plan 1 per week casual visit 1 p…" at bounding box center [300, 251] width 399 height 36
select select "1"
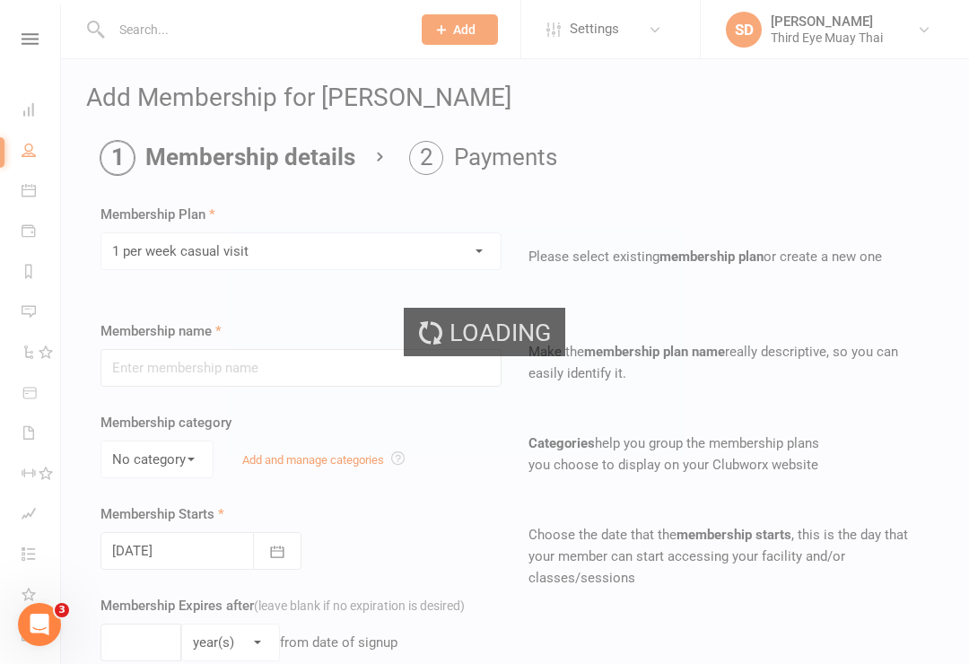
type input "1 per week casual visit"
select select "0"
type input "0"
type input "1"
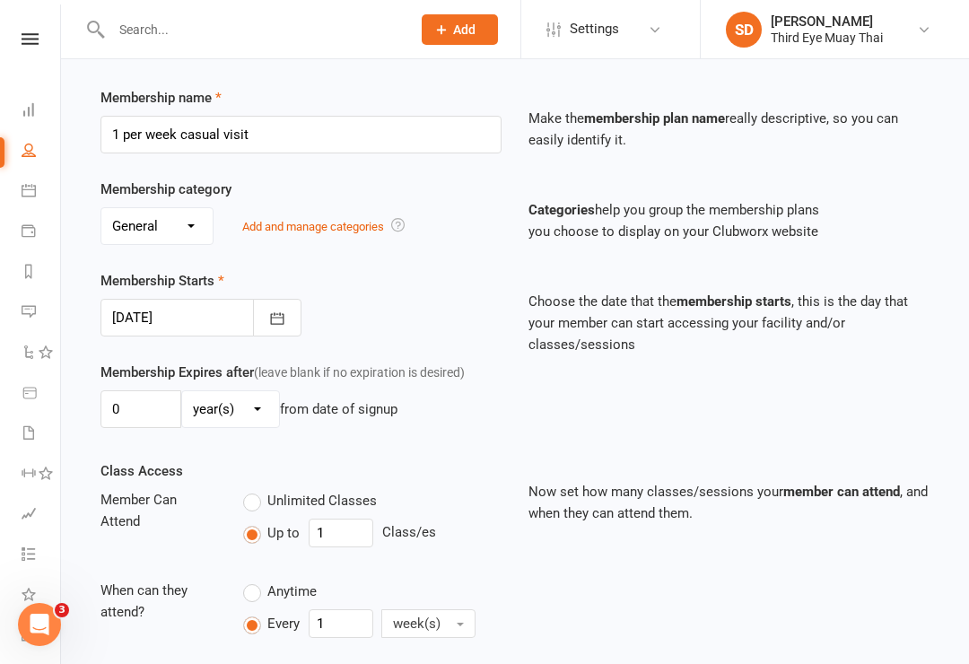
scroll to position [579, 0]
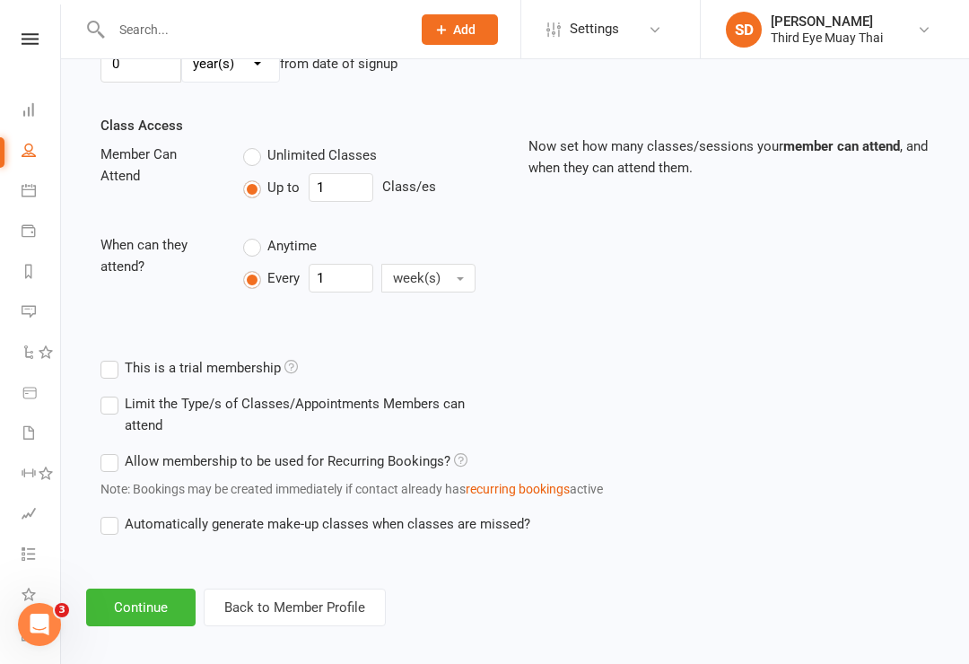
click at [141, 598] on button "Continue" at bounding box center [140, 608] width 109 height 38
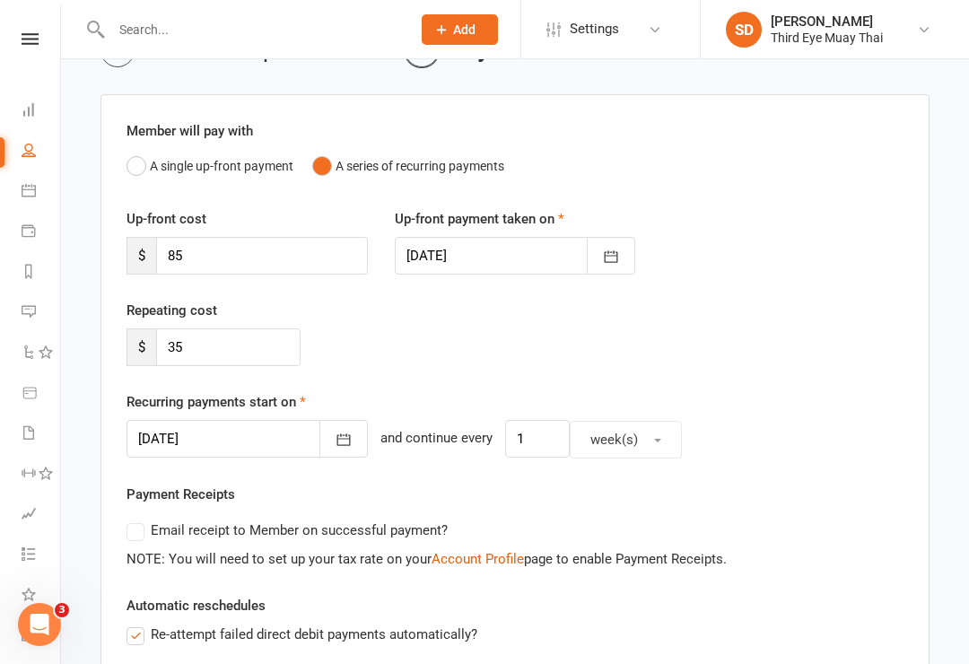
scroll to position [109, 0]
click at [319, 428] on button "button" at bounding box center [343, 438] width 48 height 38
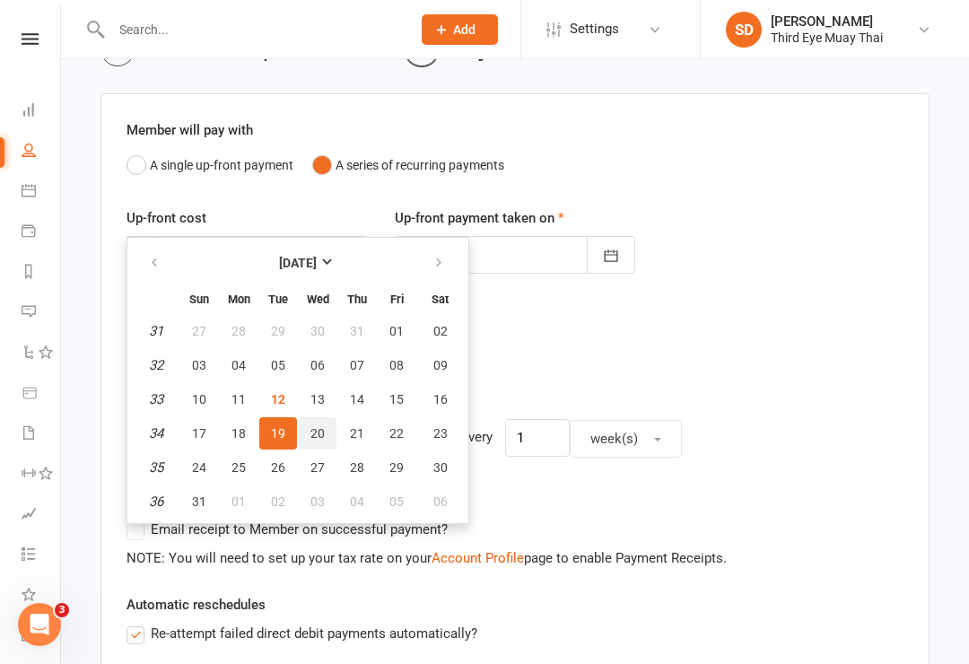
click at [319, 426] on span "20" at bounding box center [317, 433] width 14 height 14
type input "20 Aug 2025"
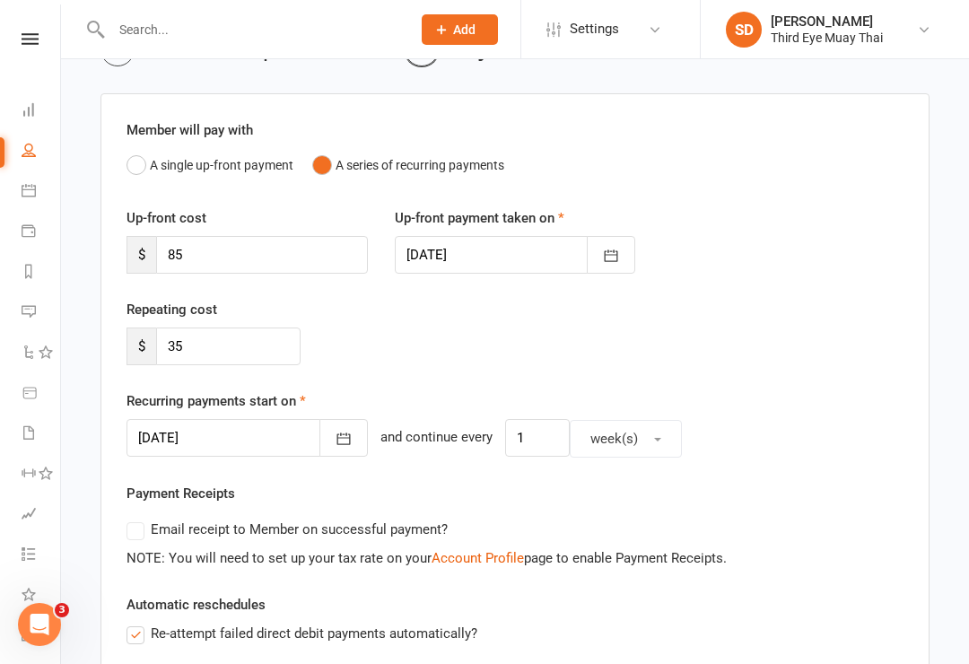
click at [616, 262] on icon "button" at bounding box center [611, 256] width 18 height 18
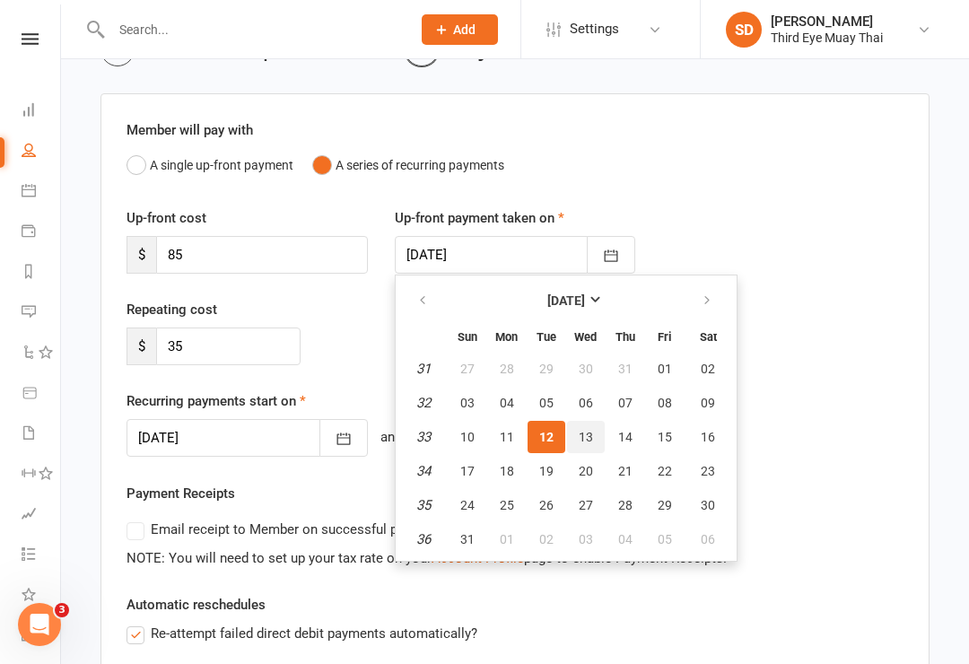
click at [582, 443] on button "13" at bounding box center [586, 437] width 38 height 32
type input "13 Aug 2025"
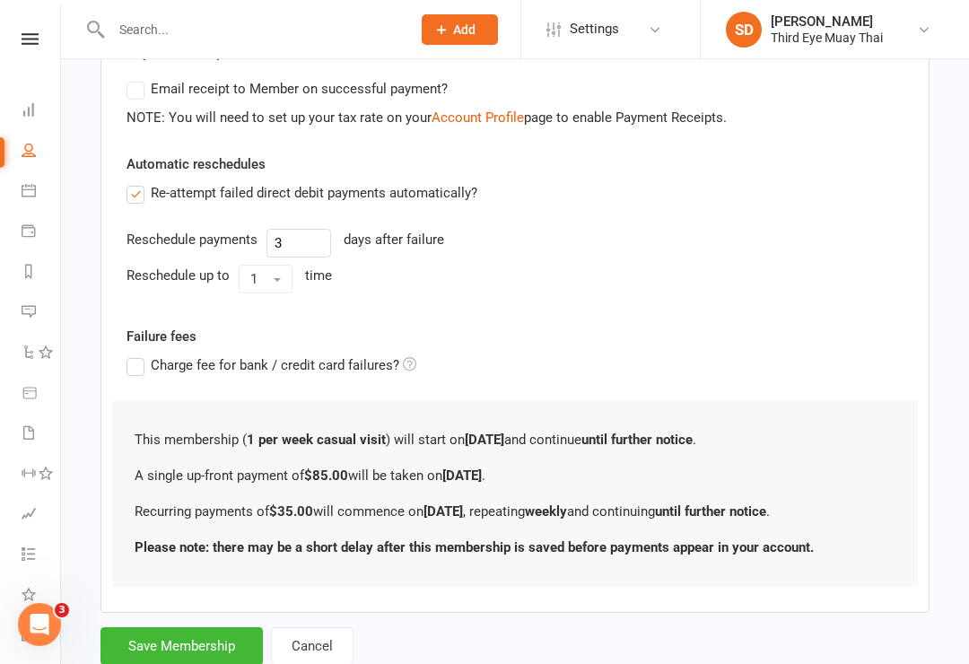
scroll to position [591, 0]
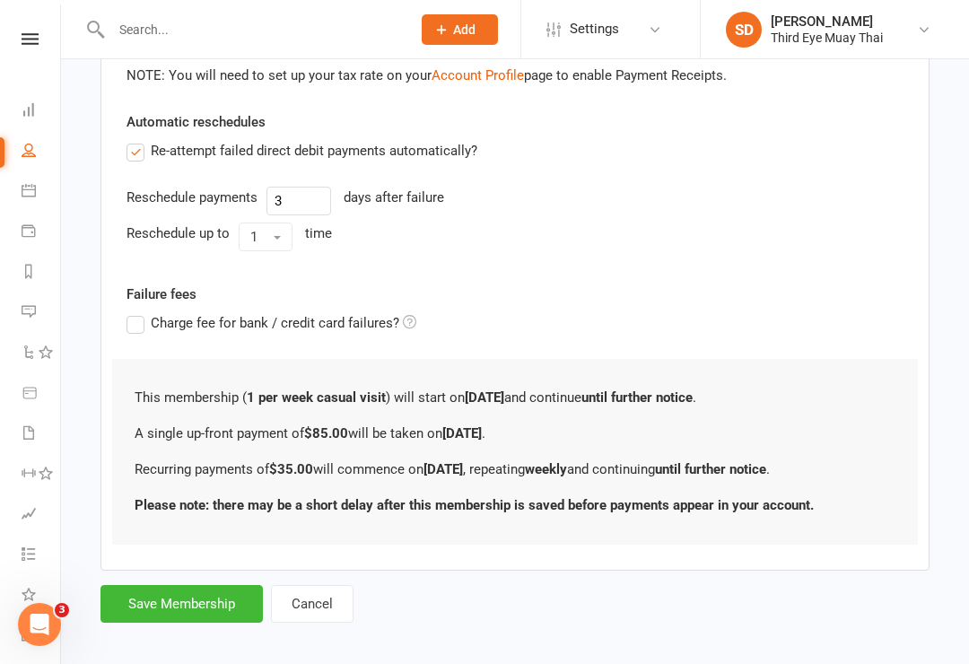
click at [215, 599] on button "Save Membership" at bounding box center [181, 604] width 162 height 38
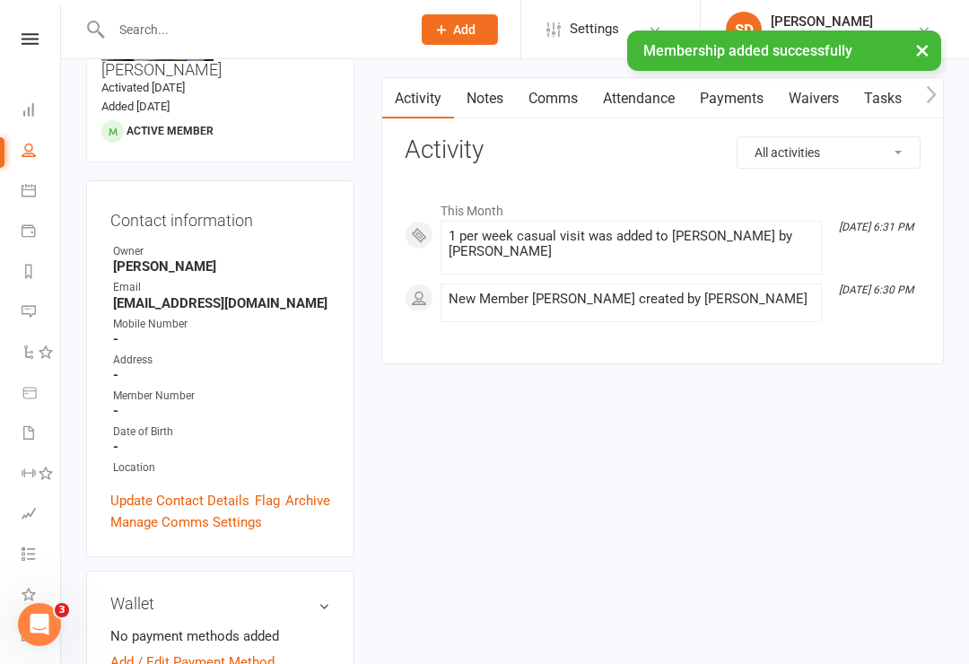
scroll to position [227, 0]
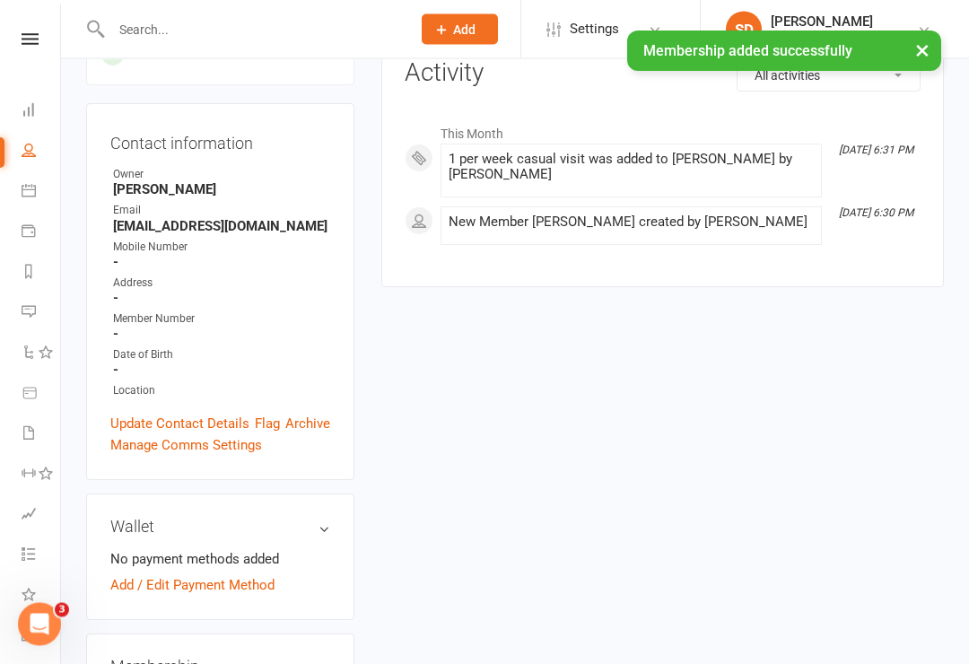
click at [125, 575] on link "Add / Edit Payment Method" at bounding box center [192, 586] width 164 height 22
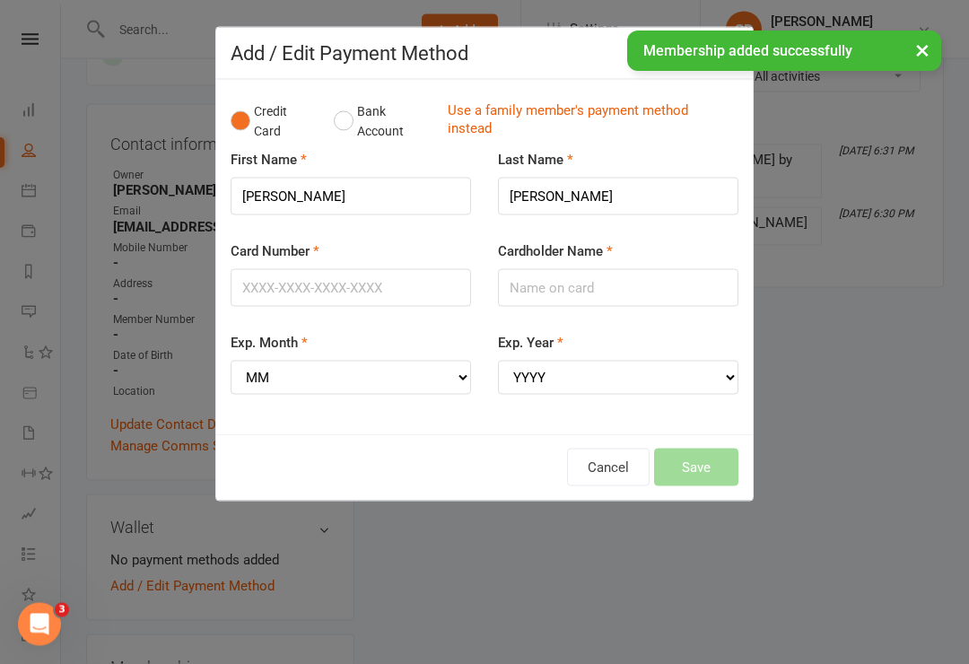
scroll to position [228, 0]
click at [353, 124] on button "Bank Account" at bounding box center [384, 121] width 100 height 55
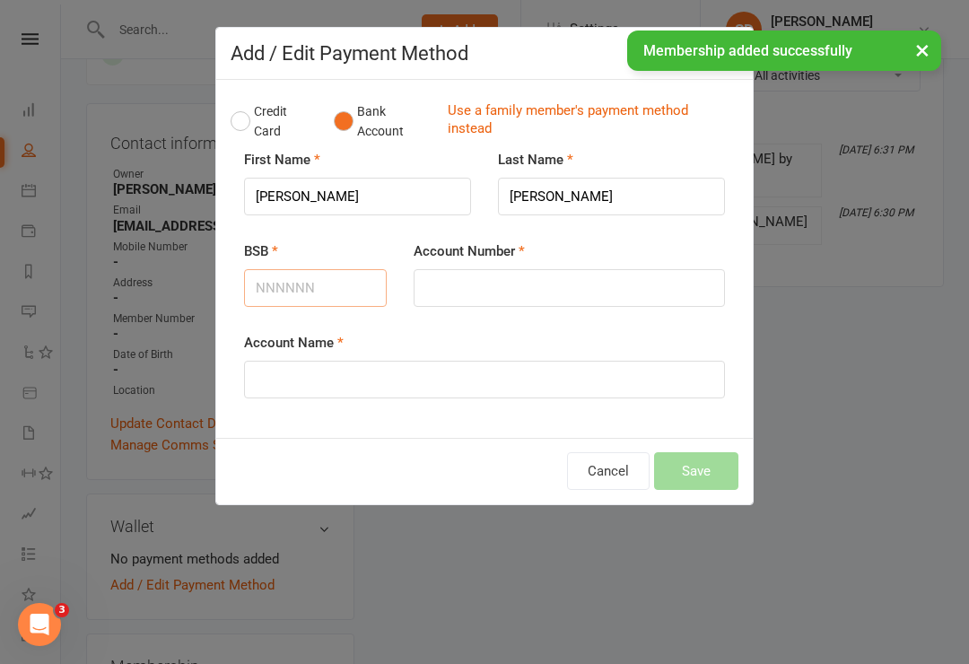
click at [281, 301] on input "BSB" at bounding box center [315, 288] width 143 height 38
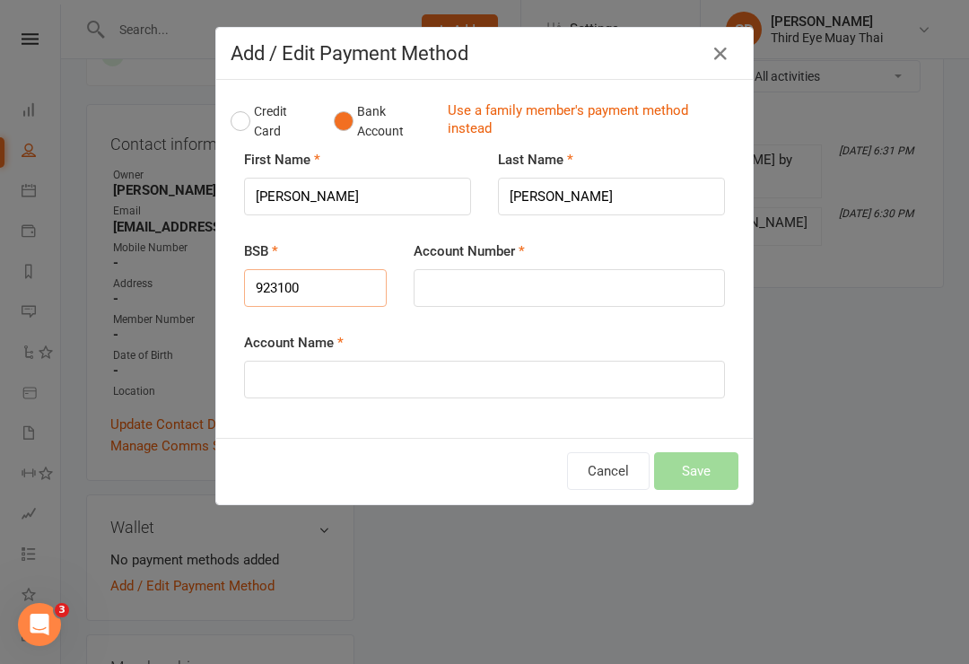
type input "923100"
click at [502, 275] on input "Account Number" at bounding box center [569, 288] width 311 height 38
type input "306633936"
click at [505, 393] on input "Account Name" at bounding box center [484, 380] width 481 height 38
type input "Sophie Smith"
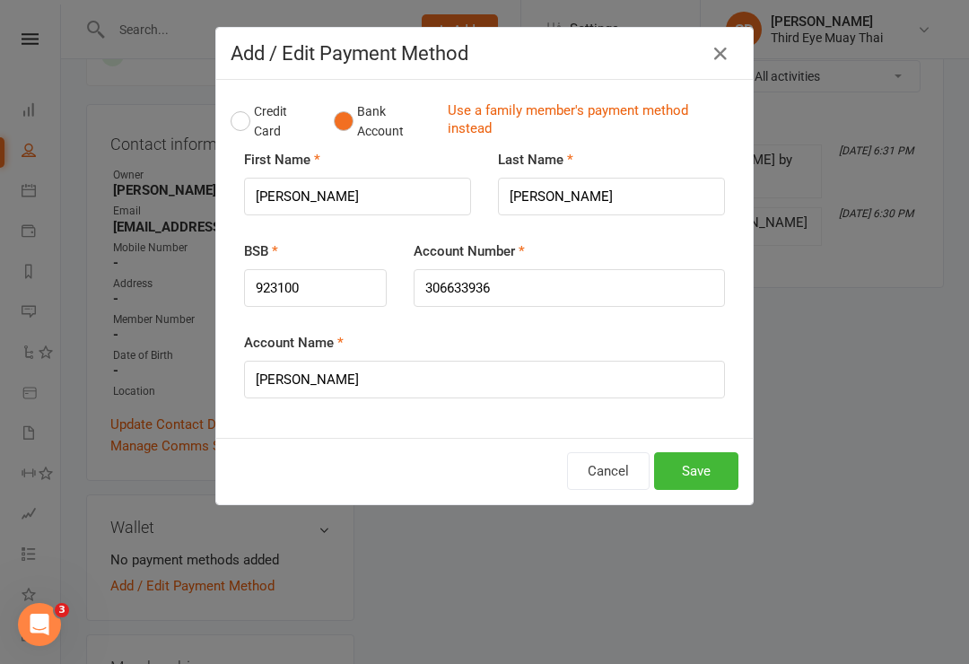
click at [707, 459] on button "Save" at bounding box center [696, 471] width 84 height 38
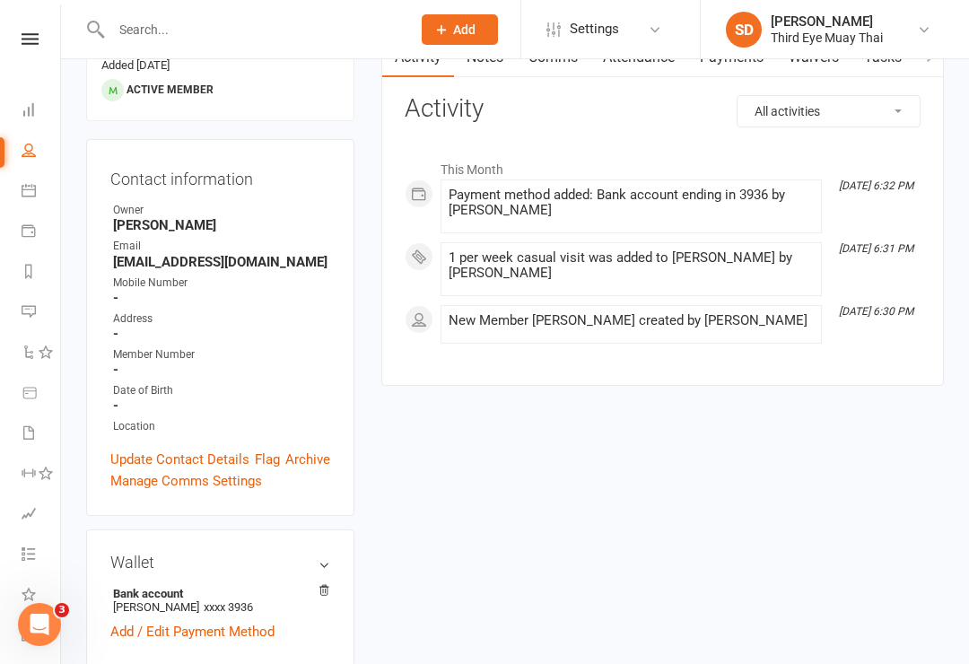
scroll to position [0, 0]
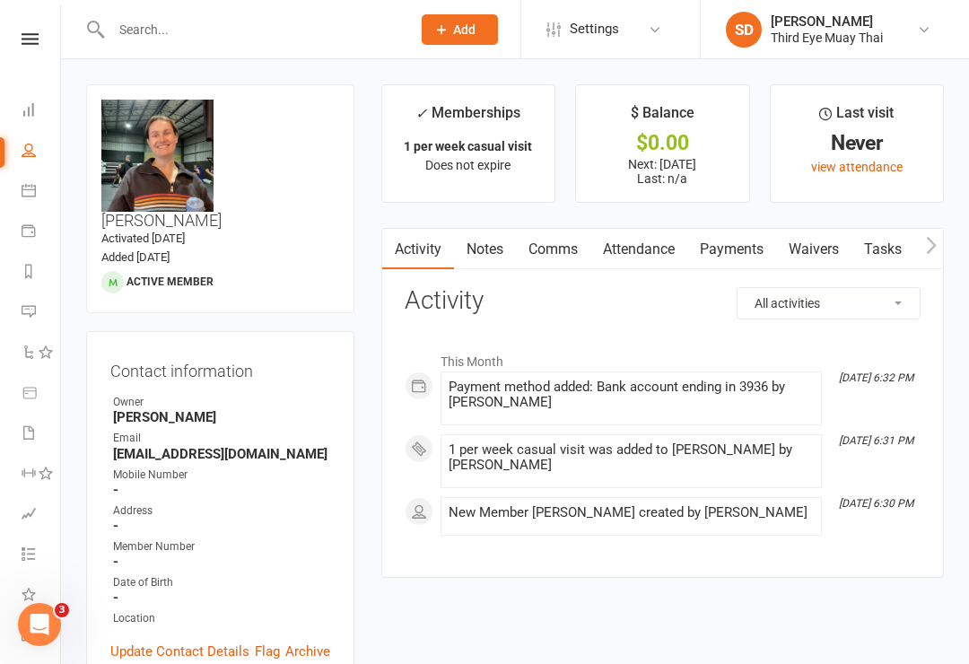
click at [34, 105] on icon at bounding box center [29, 109] width 14 height 14
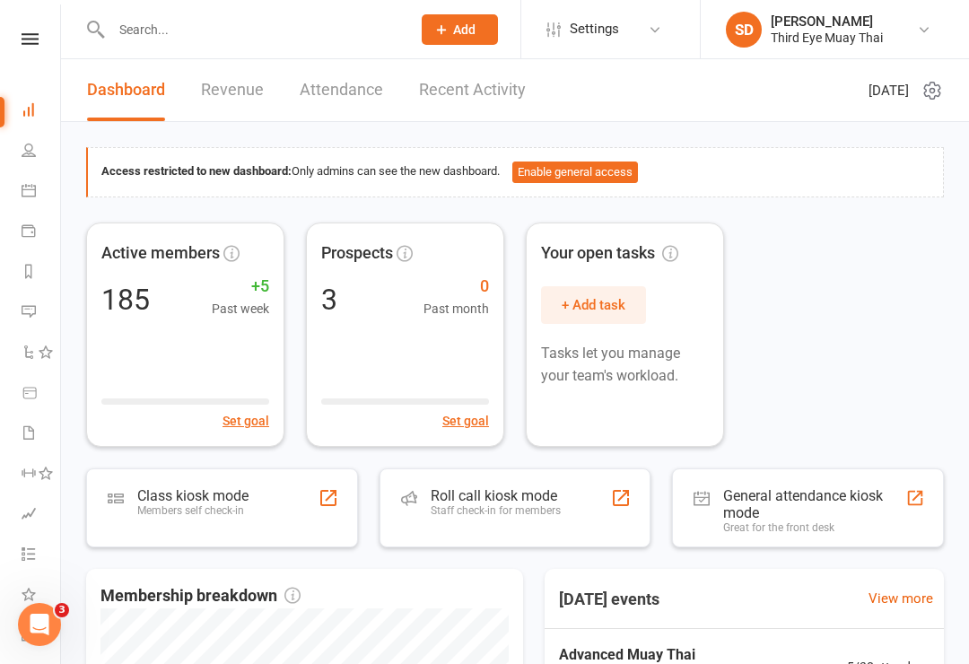
click at [149, 505] on div "Members self check-in" at bounding box center [192, 510] width 111 height 13
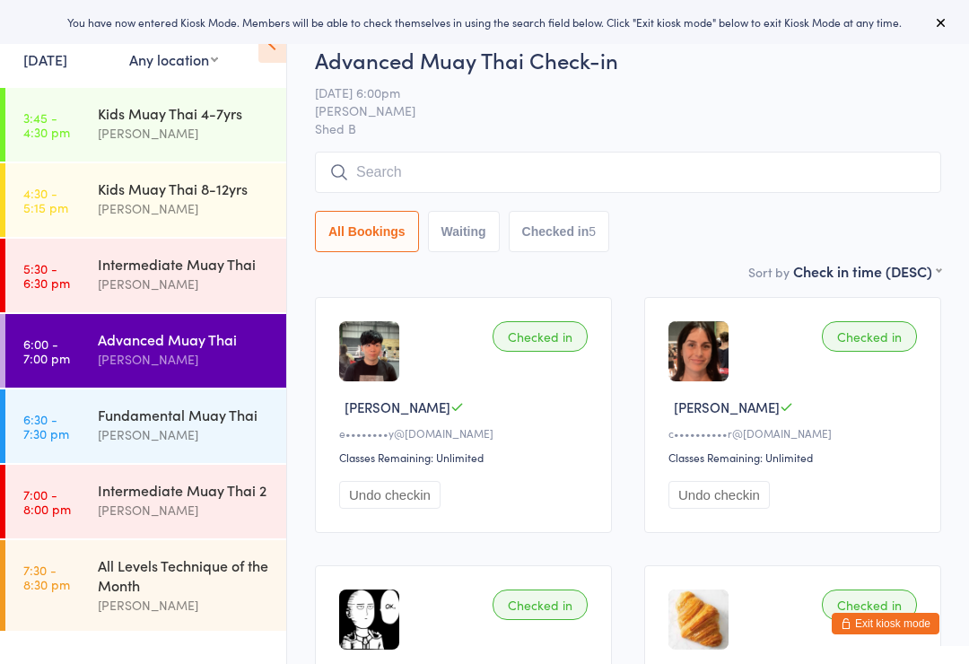
click at [126, 418] on div "Fundamental Muay Thai" at bounding box center [184, 415] width 173 height 20
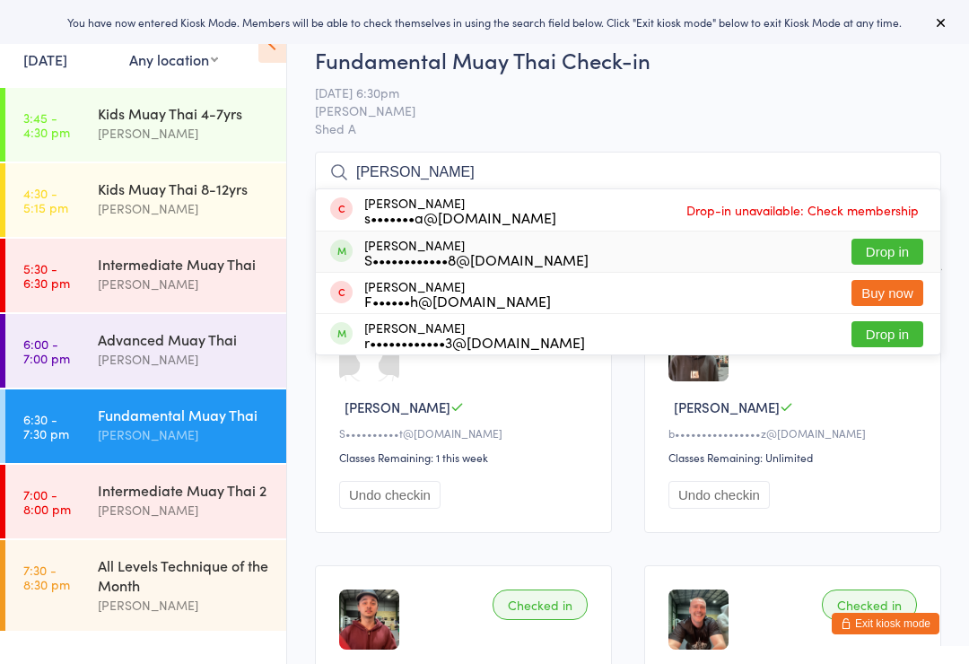
type input "Sophie"
click at [386, 258] on div "S••••••••••••8@gmail.com" at bounding box center [476, 259] width 224 height 14
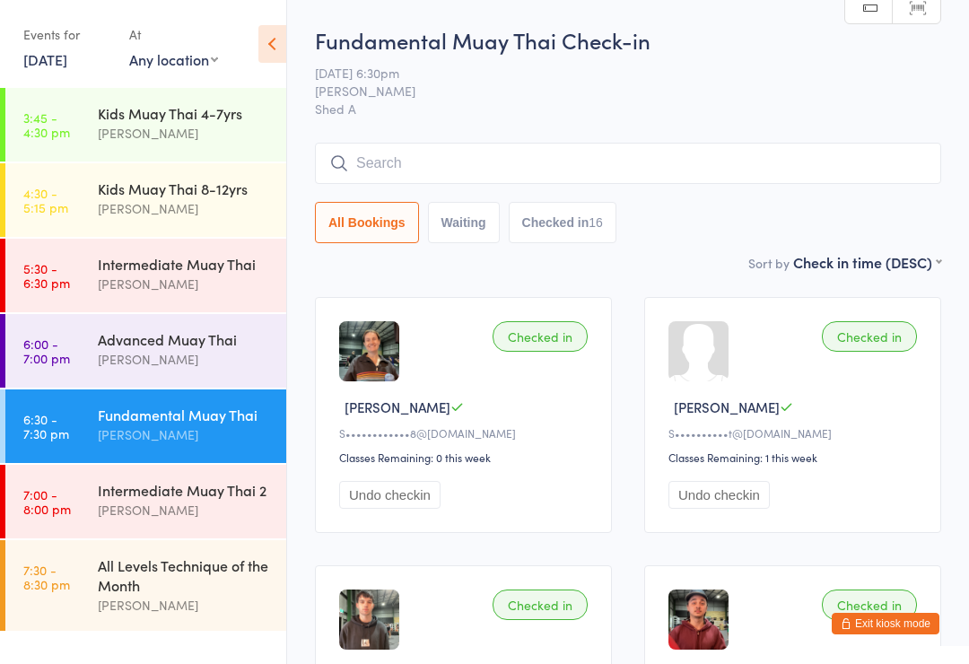
click at [127, 586] on div "All Levels Technique of the Month" at bounding box center [184, 574] width 173 height 39
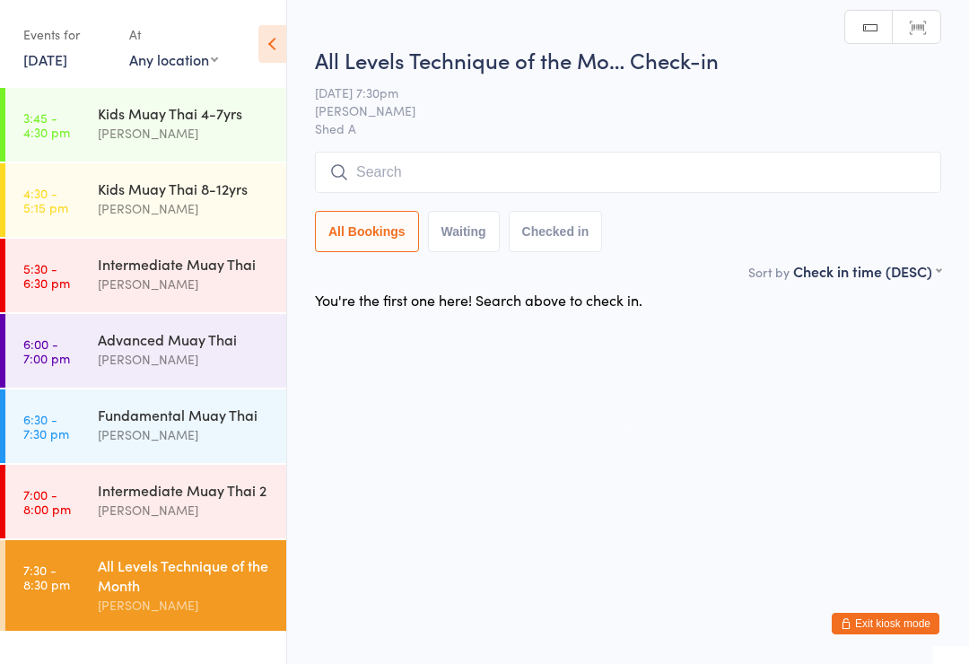
click at [137, 489] on div "Intermediate Muay Thai 2" at bounding box center [184, 490] width 173 height 20
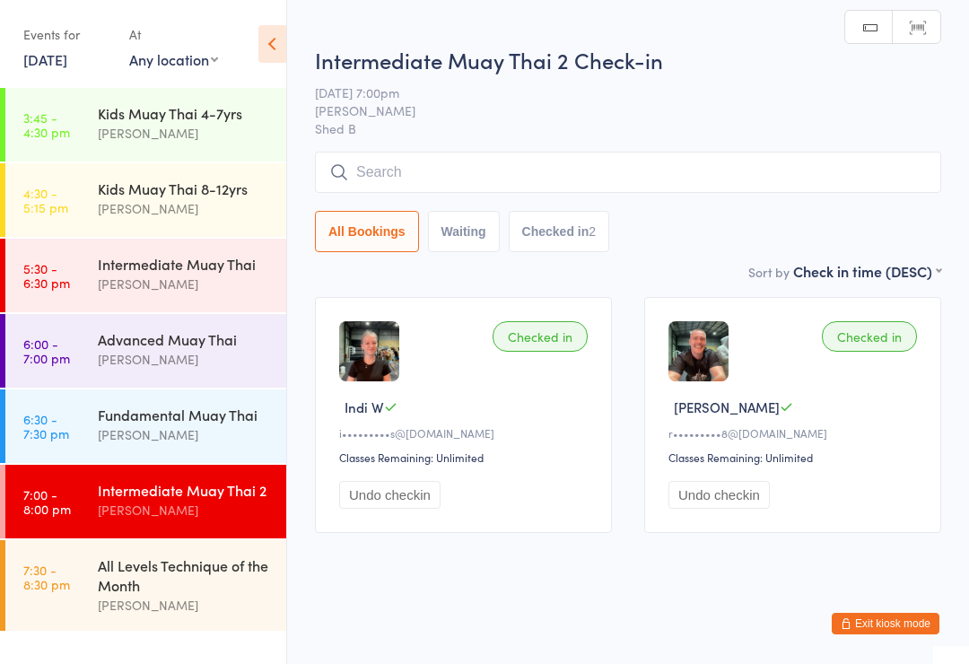
click at [376, 168] on input "search" at bounding box center [628, 172] width 626 height 41
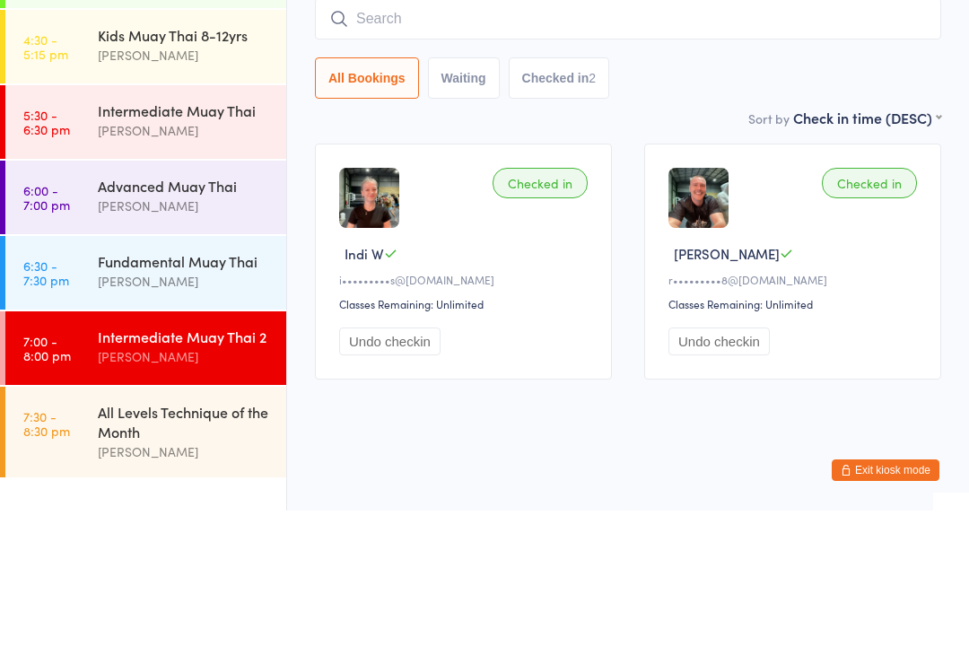
scroll to position [16, 0]
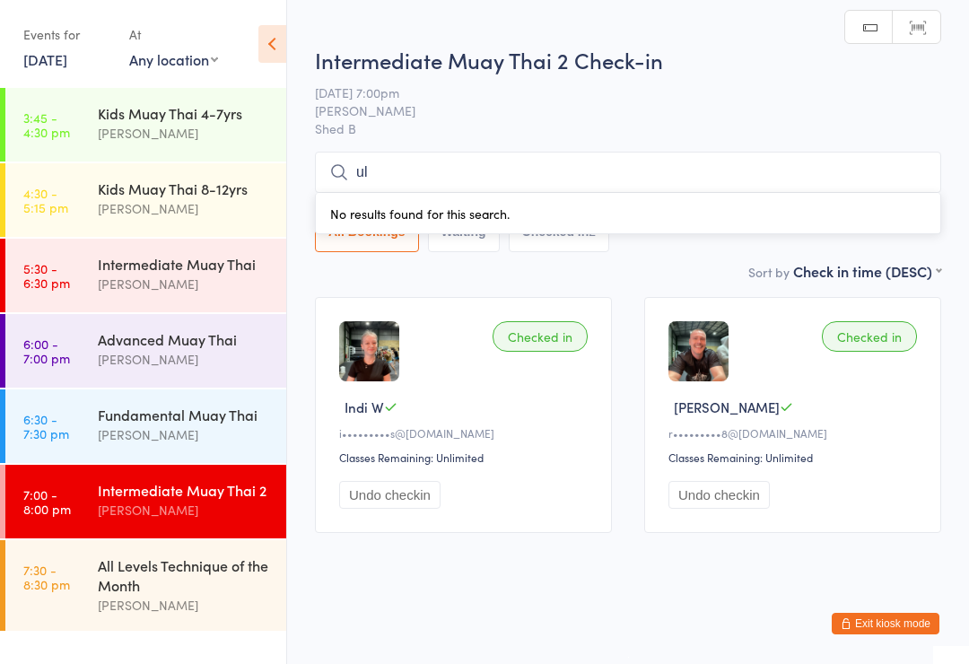
type input "u"
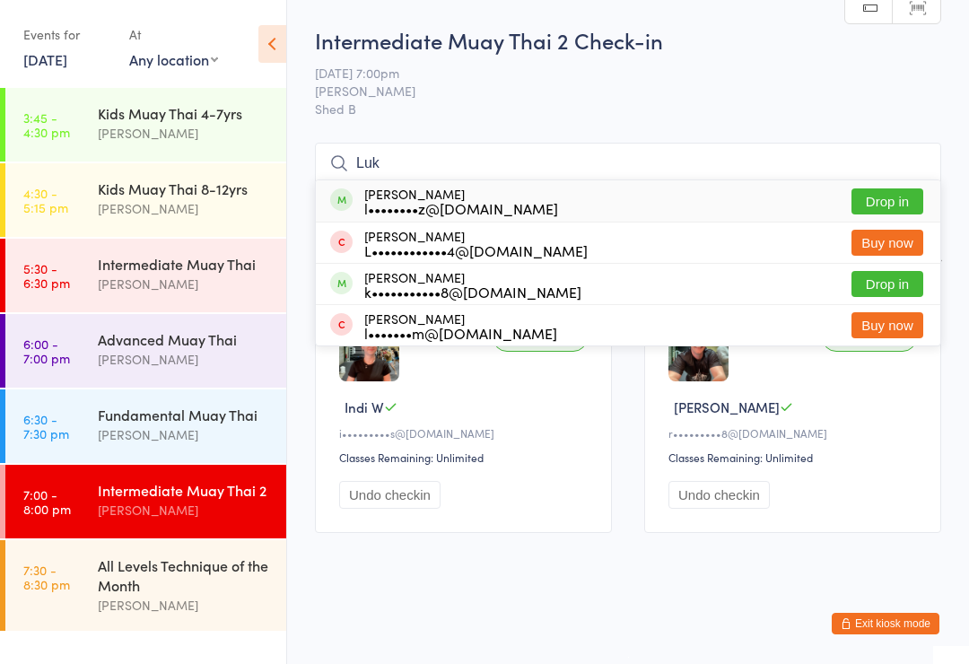
type input "Luk"
click at [386, 201] on div "l••••••••z@gmail.com" at bounding box center [461, 208] width 194 height 14
